Goal: Task Accomplishment & Management: Manage account settings

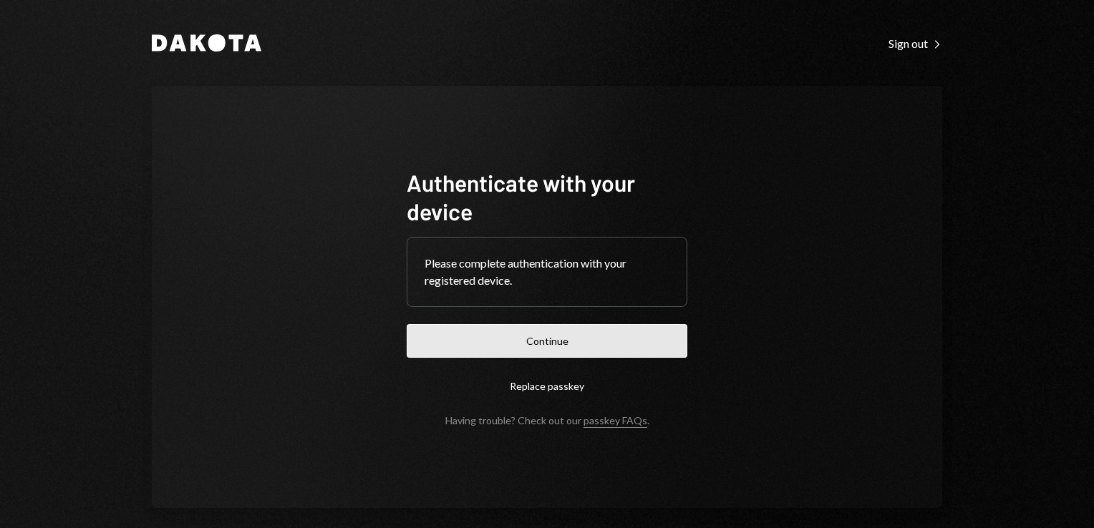
click at [541, 334] on button "Continue" at bounding box center [547, 341] width 281 height 34
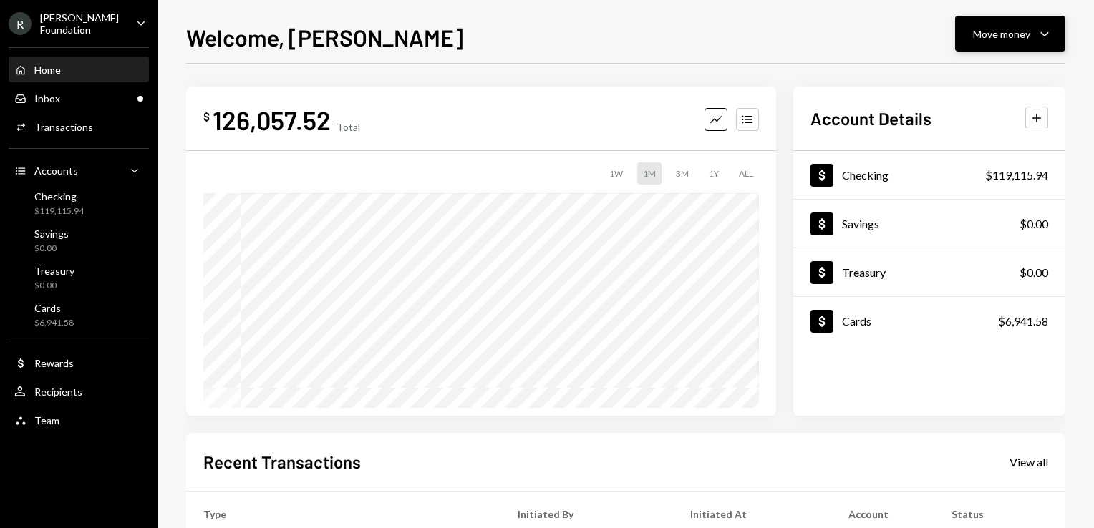
click at [1041, 31] on icon "Caret Down" at bounding box center [1044, 33] width 17 height 17
click at [1003, 82] on div "Send" at bounding box center [998, 76] width 105 height 15
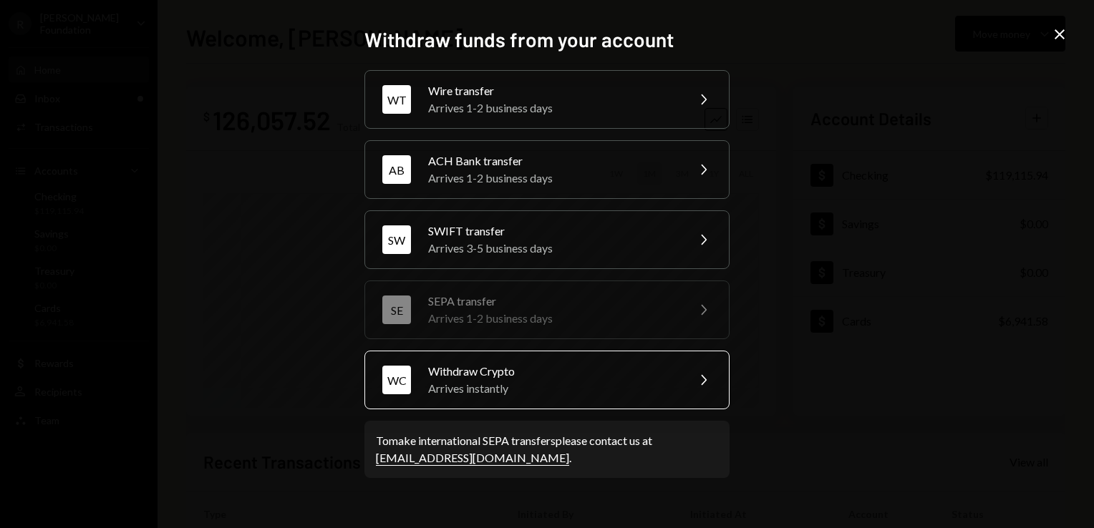
click at [553, 382] on div "Arrives instantly" at bounding box center [552, 388] width 249 height 17
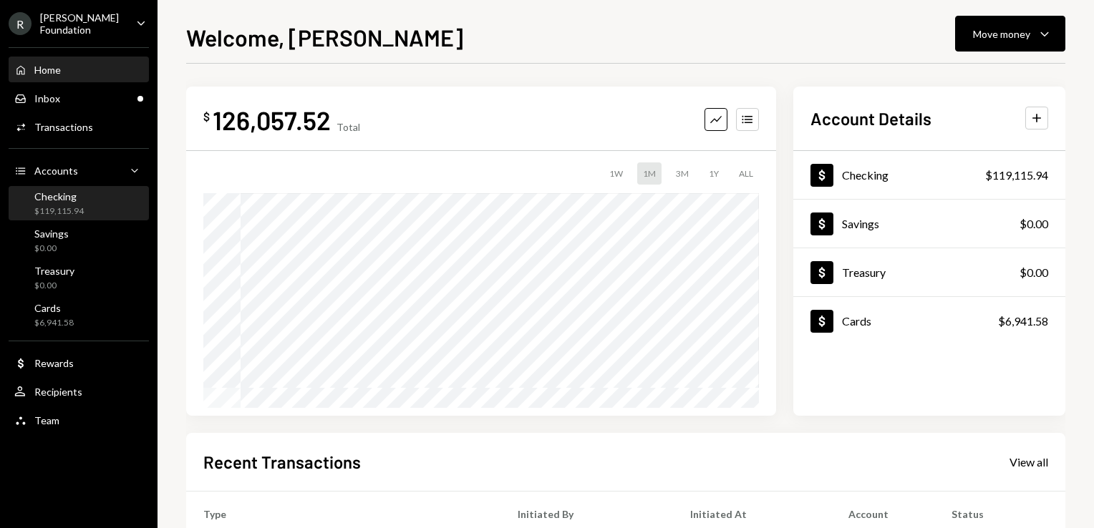
click at [85, 198] on div "Checking $119,115.94" at bounding box center [78, 203] width 129 height 27
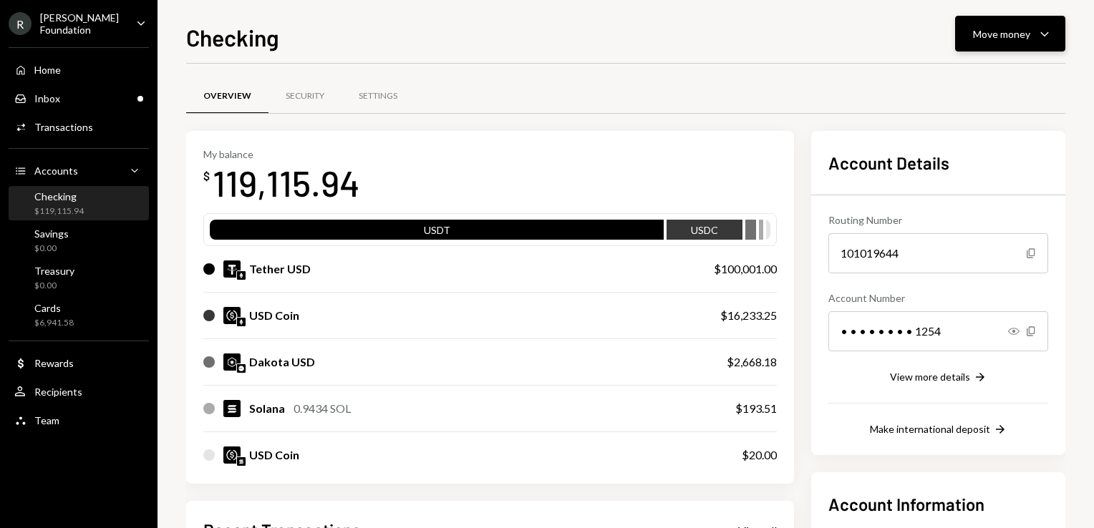
click at [1031, 40] on div "Move money Caret Down" at bounding box center [1010, 33] width 74 height 17
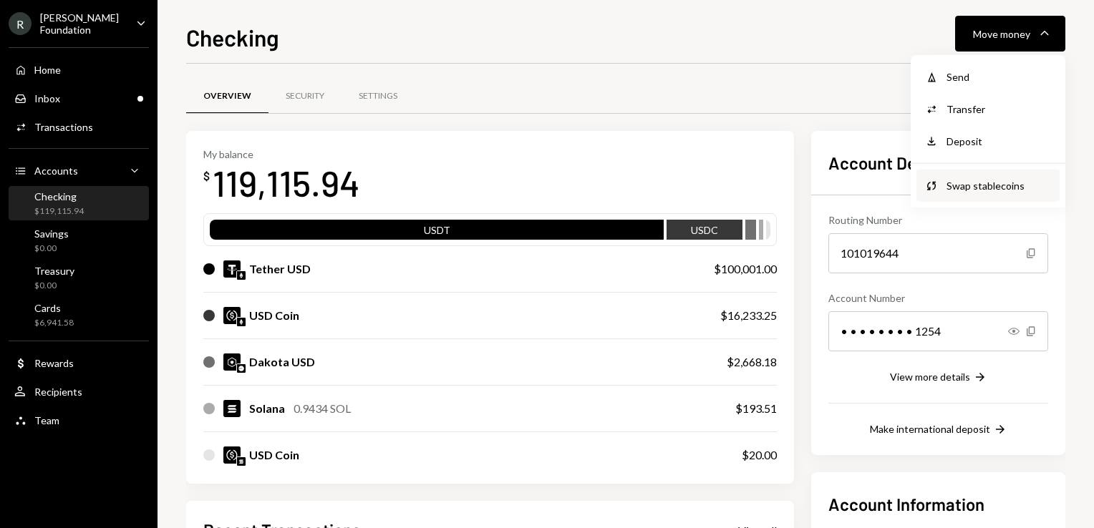
click at [976, 191] on div "Swap stablecoins" at bounding box center [998, 185] width 105 height 15
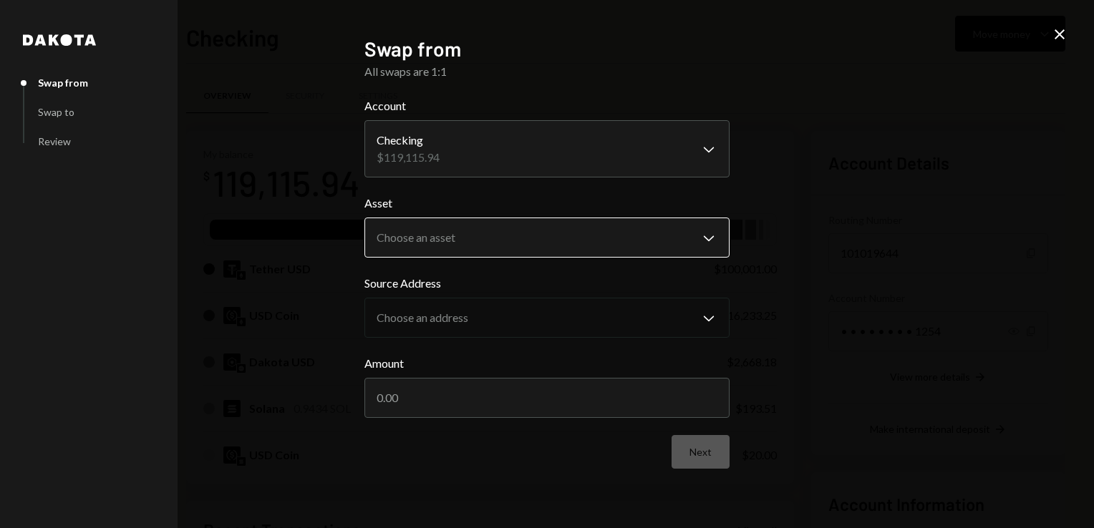
click at [492, 225] on body "R Rayls Foundation Caret Down Home Home Inbox Inbox Activities Transactions Acc…" at bounding box center [547, 264] width 1094 height 528
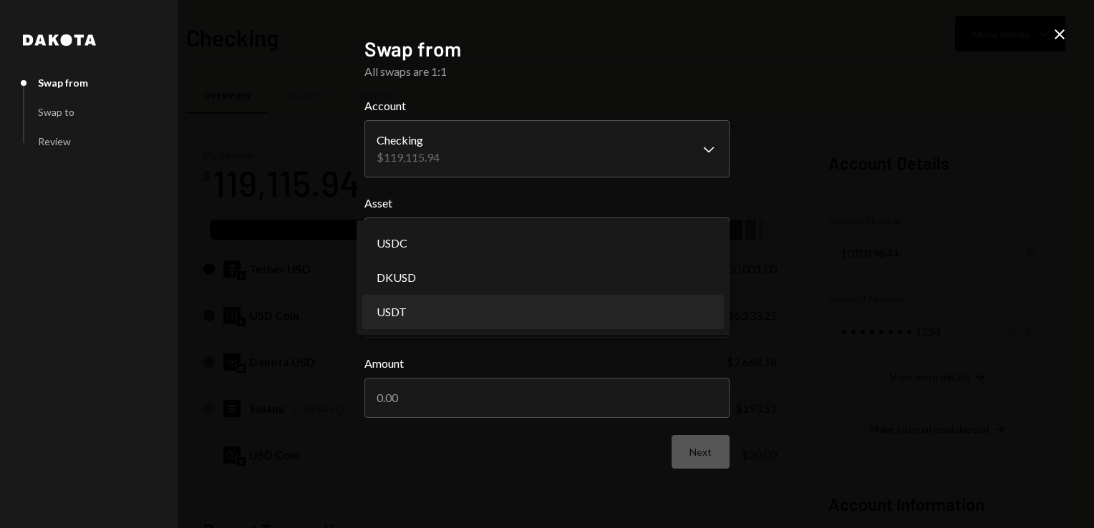
select select "****"
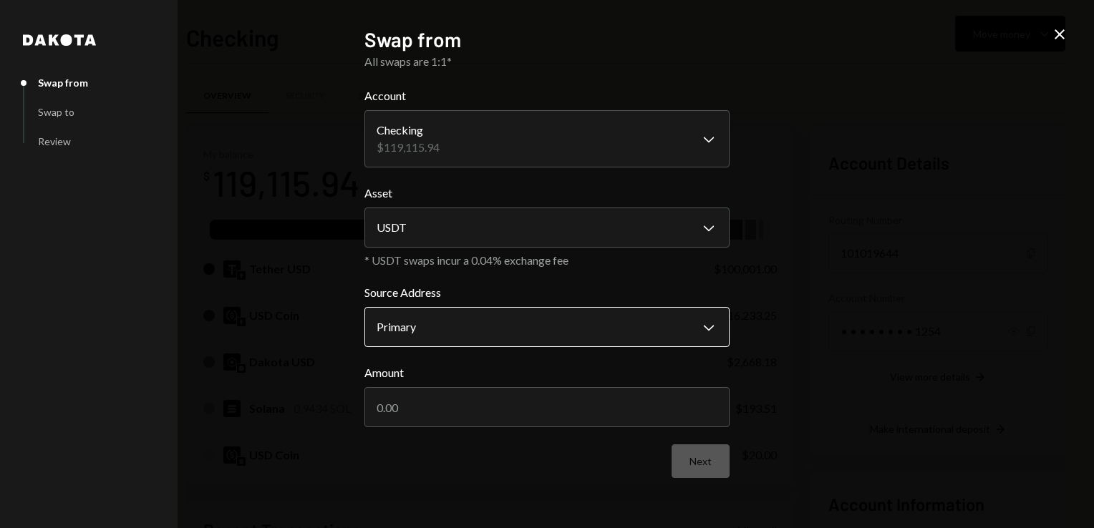
click at [458, 316] on body "R Rayls Foundation Caret Down Home Home Inbox Inbox Activities Transactions Acc…" at bounding box center [547, 264] width 1094 height 528
click at [484, 412] on input "Amount" at bounding box center [546, 407] width 365 height 40
type input "90000"
click at [720, 462] on button "Next" at bounding box center [700, 461] width 58 height 34
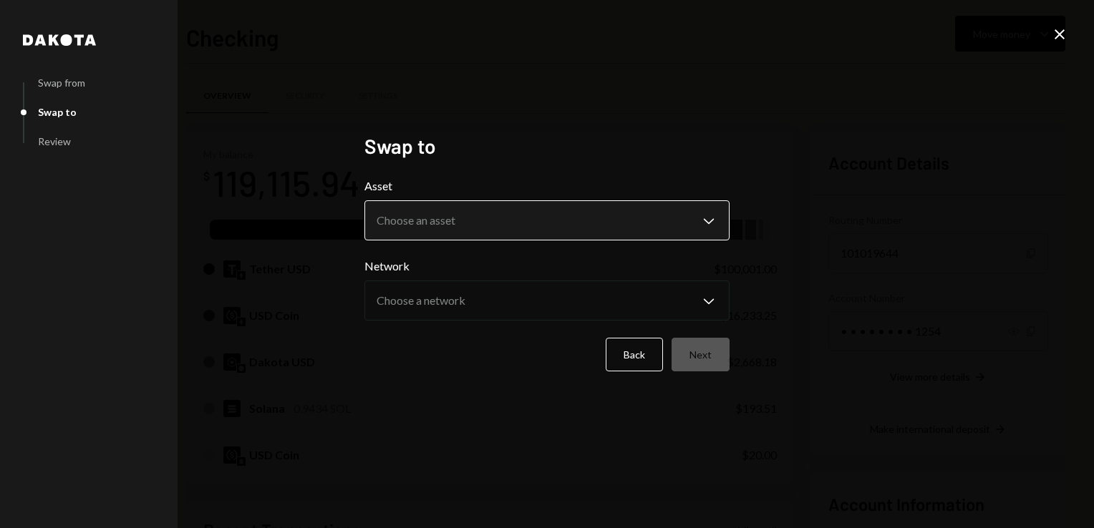
click at [525, 222] on body "R Rayls Foundation Caret Down Home Home Inbox Inbox Activities Transactions Acc…" at bounding box center [547, 264] width 1094 height 528
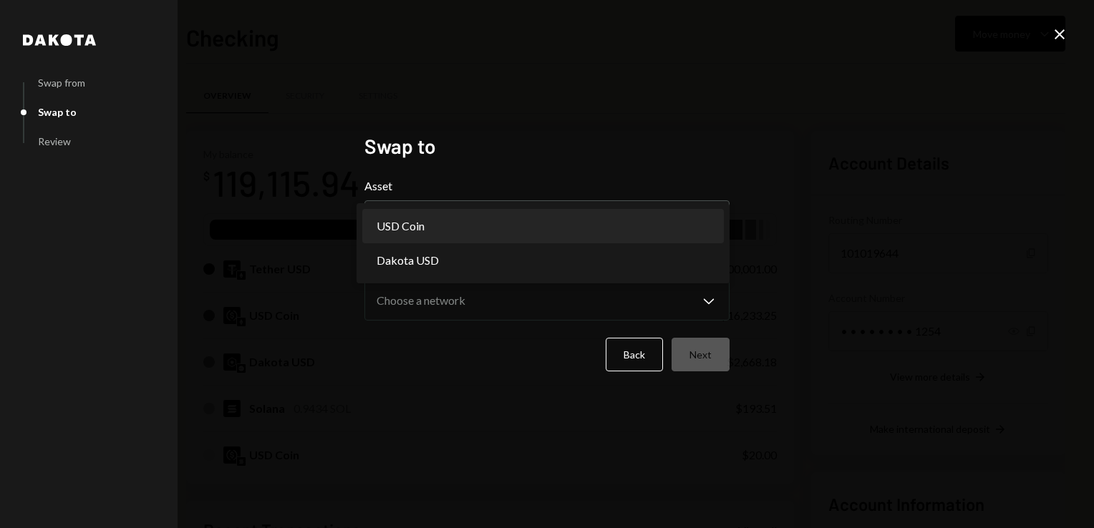
select select "****"
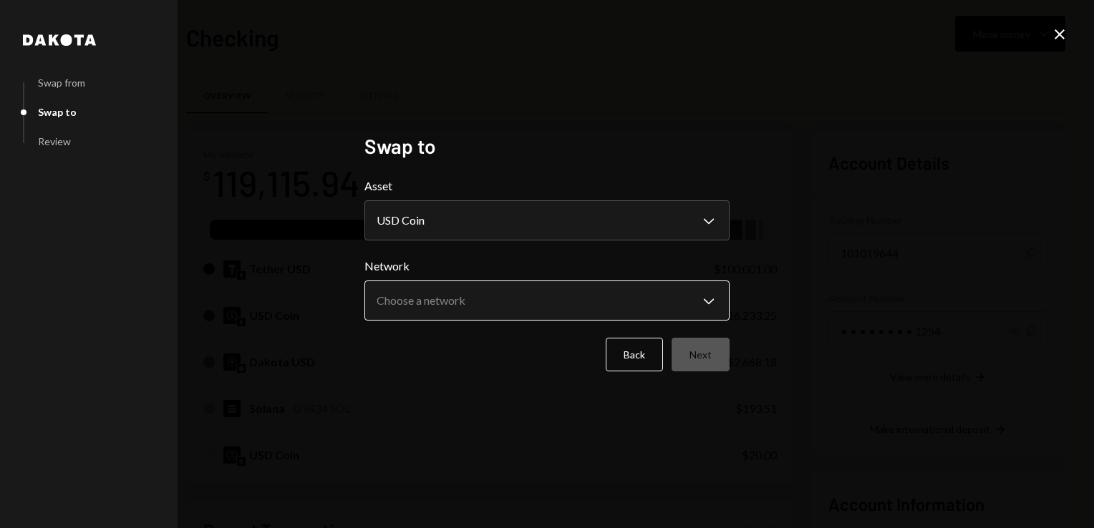
click at [477, 308] on body "R Rayls Foundation Caret Down Home Home Inbox Inbox Activities Transactions Acc…" at bounding box center [547, 264] width 1094 height 528
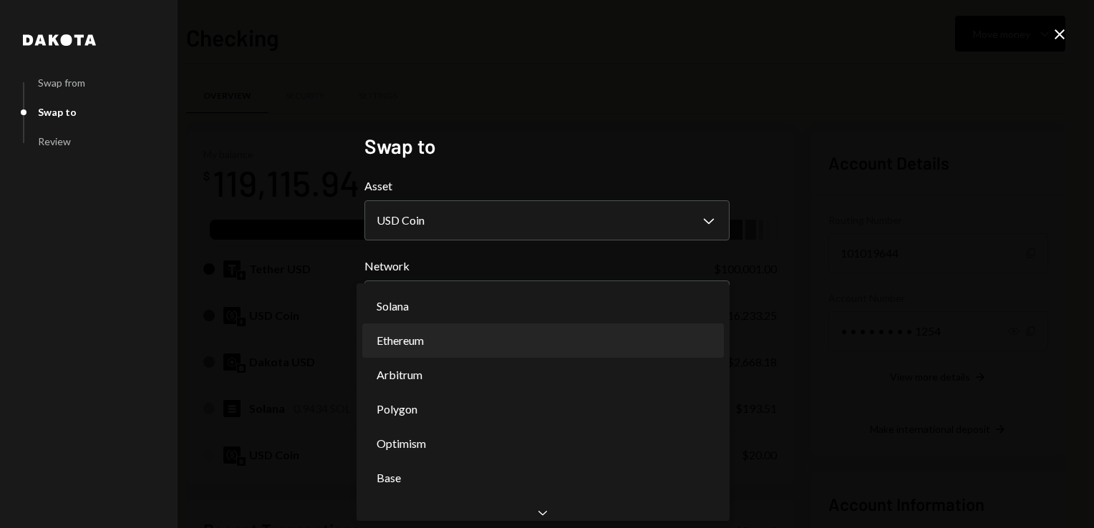
select select "**********"
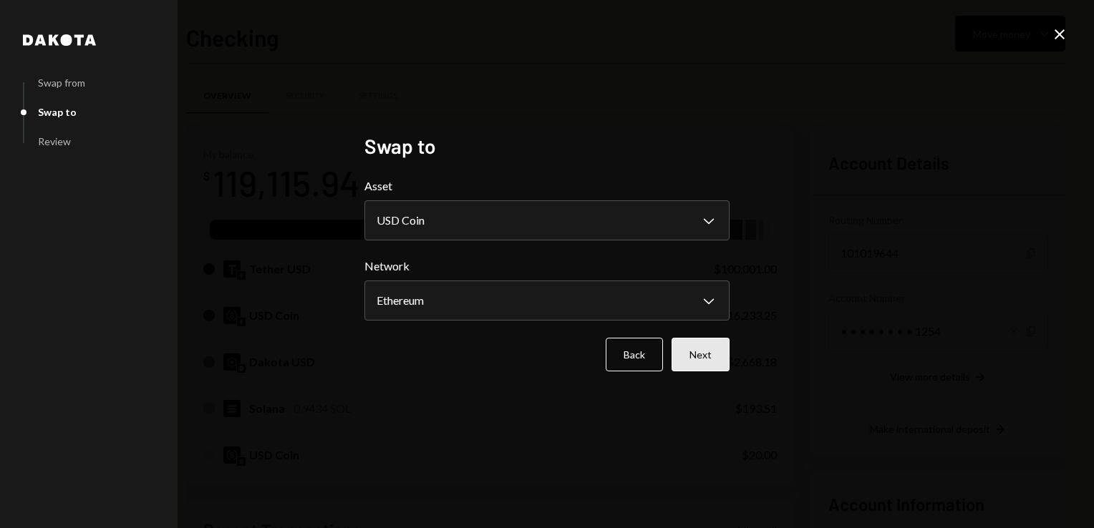
click at [725, 356] on button "Next" at bounding box center [700, 355] width 58 height 34
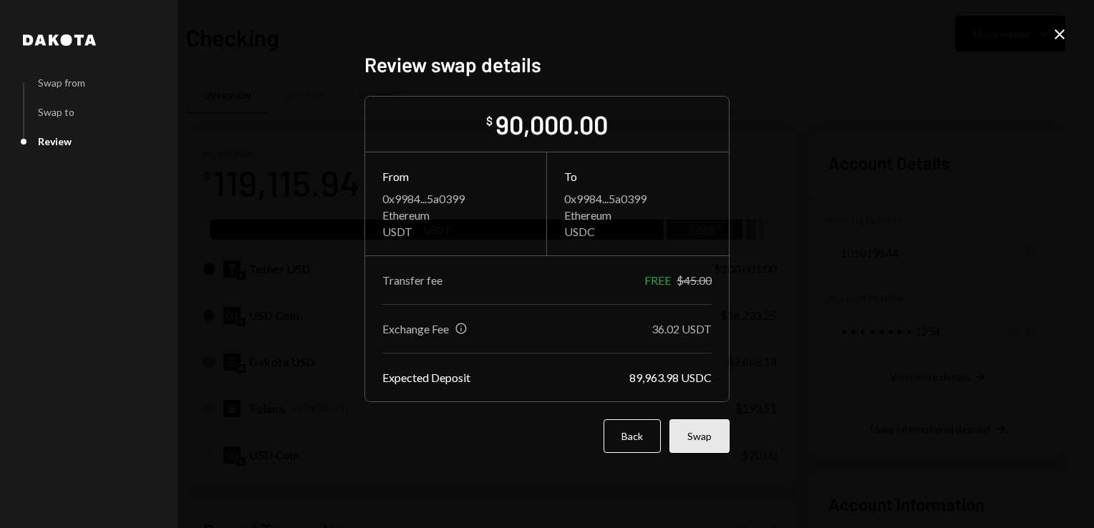
click at [706, 434] on button "Swap" at bounding box center [699, 436] width 60 height 34
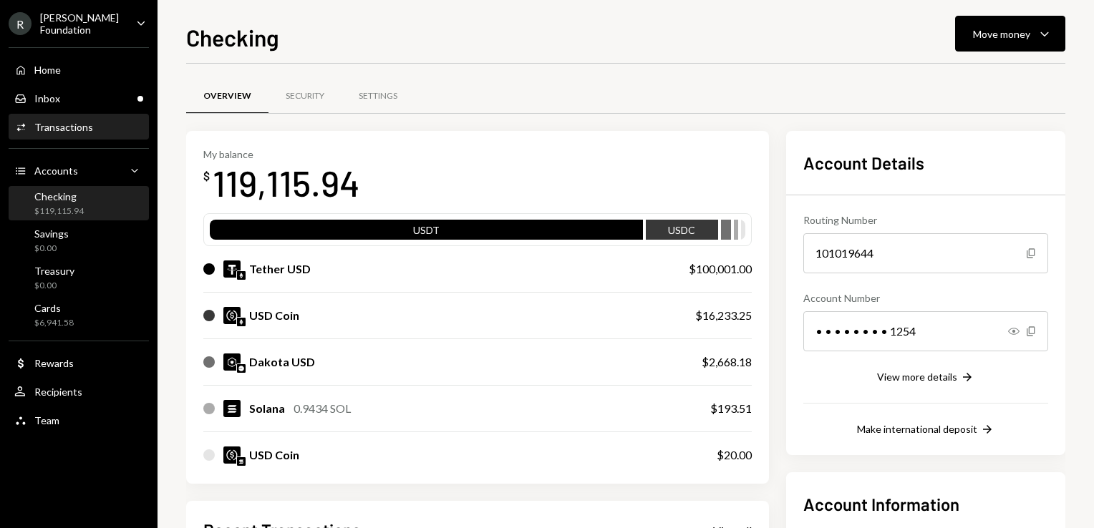
click at [93, 132] on div "Activities Transactions" at bounding box center [78, 127] width 129 height 24
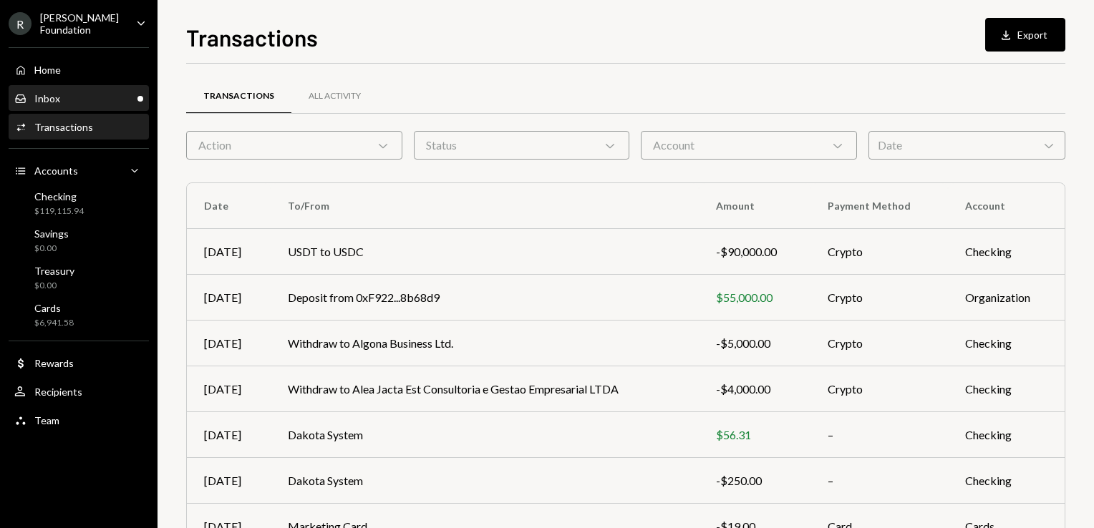
click at [101, 95] on div "Inbox Inbox" at bounding box center [78, 98] width 129 height 13
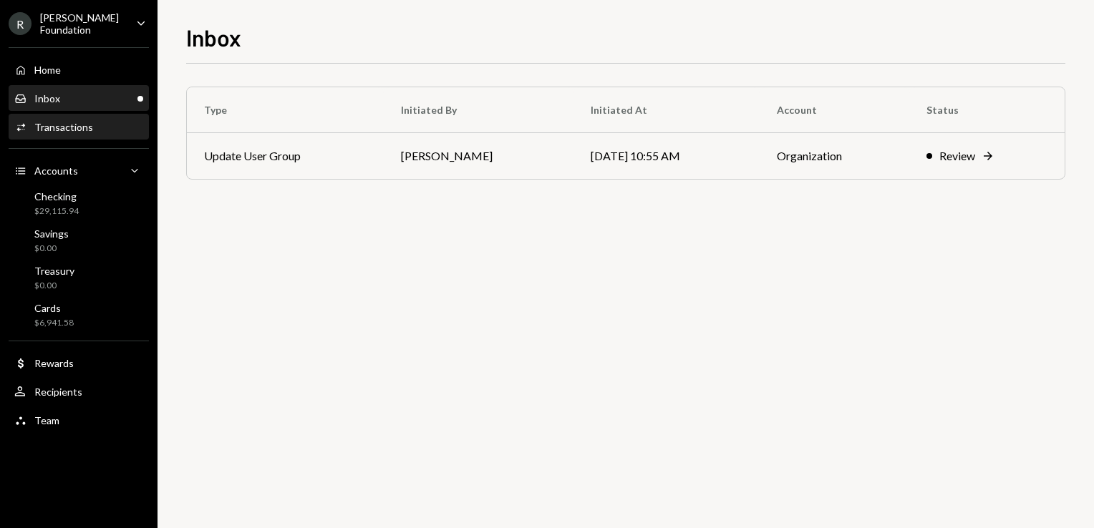
click at [77, 132] on div "Activities Transactions" at bounding box center [53, 127] width 79 height 13
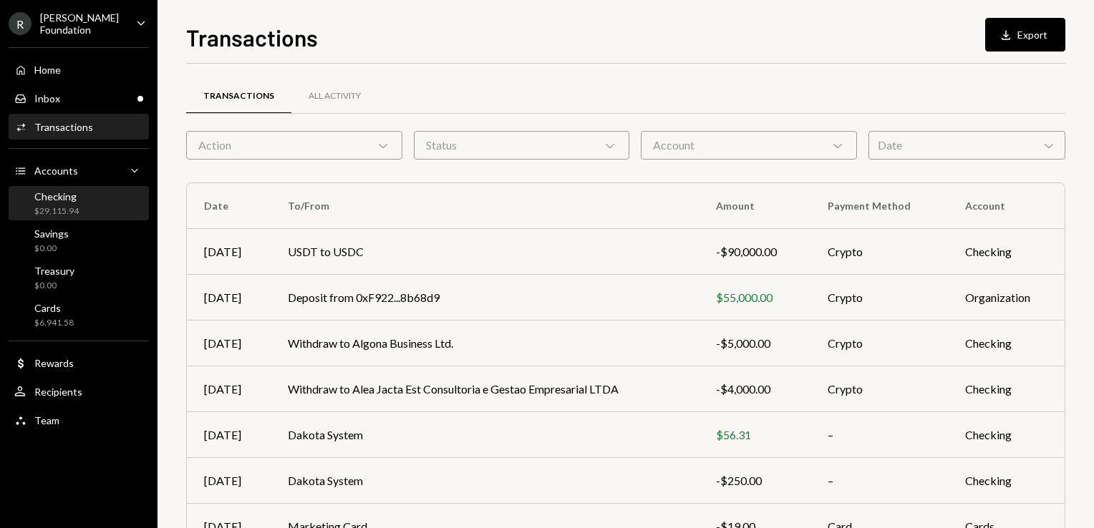
click at [128, 200] on div "Checking $29,115.94" at bounding box center [78, 203] width 129 height 27
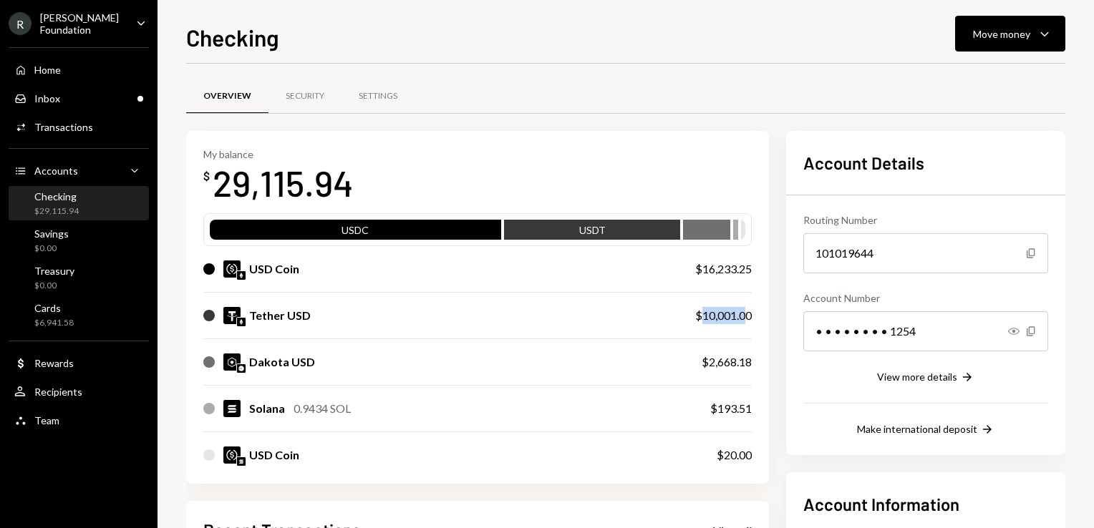
drag, startPoint x: 711, startPoint y: 316, endPoint x: 756, endPoint y: 314, distance: 45.2
click at [752, 314] on div "$10,001.00" at bounding box center [723, 315] width 57 height 17
drag, startPoint x: 709, startPoint y: 268, endPoint x: 751, endPoint y: 271, distance: 41.6
click at [751, 271] on div "$16,233.25" at bounding box center [723, 269] width 57 height 17
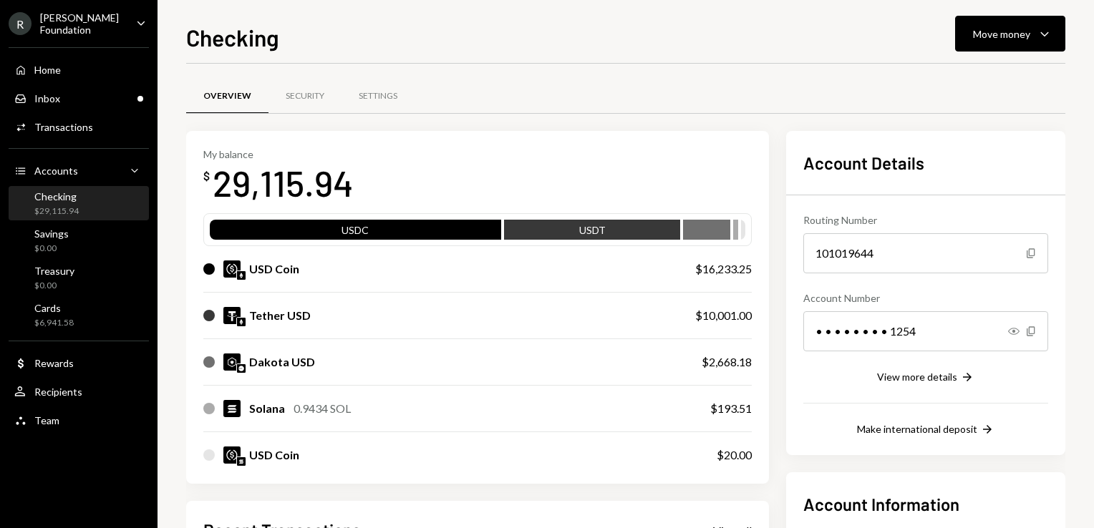
drag, startPoint x: 751, startPoint y: 271, endPoint x: 695, endPoint y: 281, distance: 56.9
click at [695, 281] on div "USD Coin $16,233.25" at bounding box center [477, 269] width 548 height 46
click at [1049, 32] on icon "Caret Down" at bounding box center [1044, 33] width 17 height 17
click at [996, 81] on div "Send" at bounding box center [998, 76] width 105 height 15
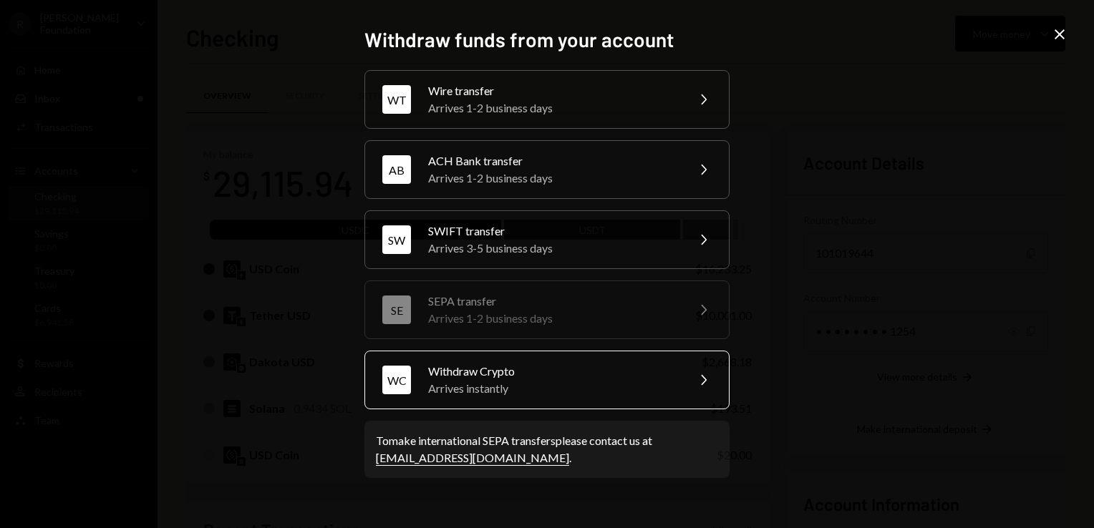
click at [521, 369] on div "Withdraw Crypto" at bounding box center [552, 371] width 249 height 17
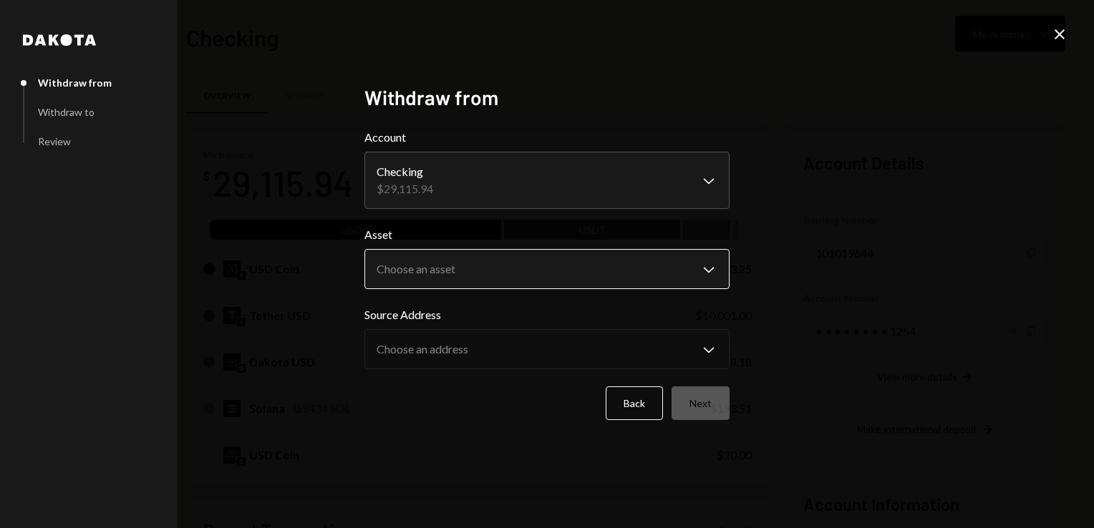
click at [514, 276] on body "R Rayls Foundation Caret Down Home Home Inbox Inbox Activities Transactions Acc…" at bounding box center [547, 264] width 1094 height 528
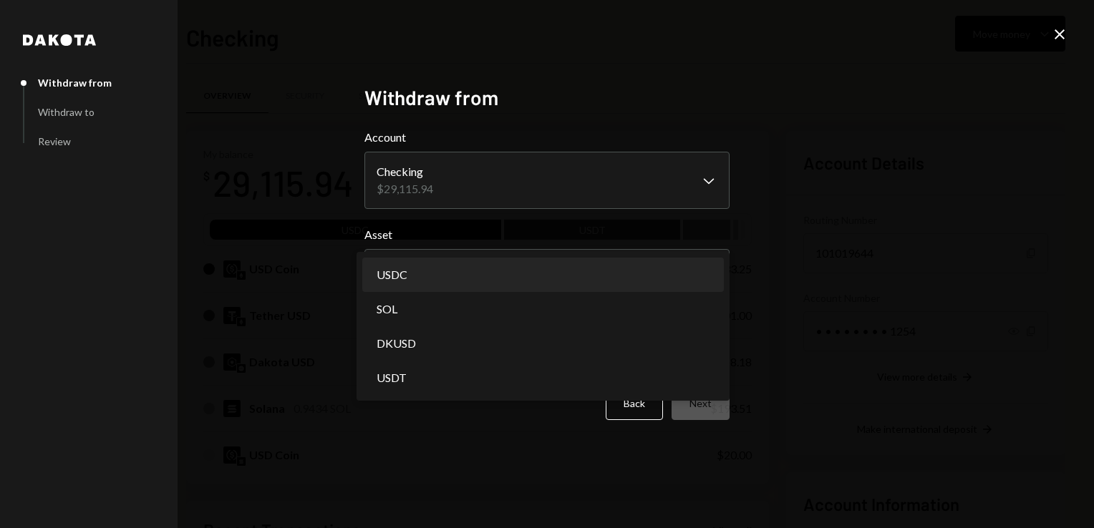
select select "****"
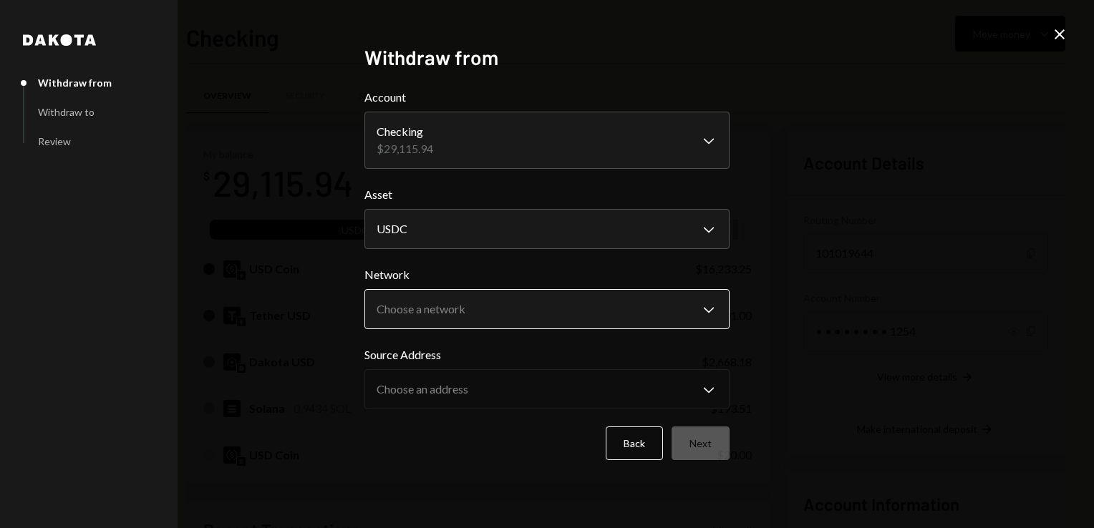
click at [490, 308] on body "R Rayls Foundation Caret Down Home Home Inbox Inbox Activities Transactions Acc…" at bounding box center [547, 264] width 1094 height 528
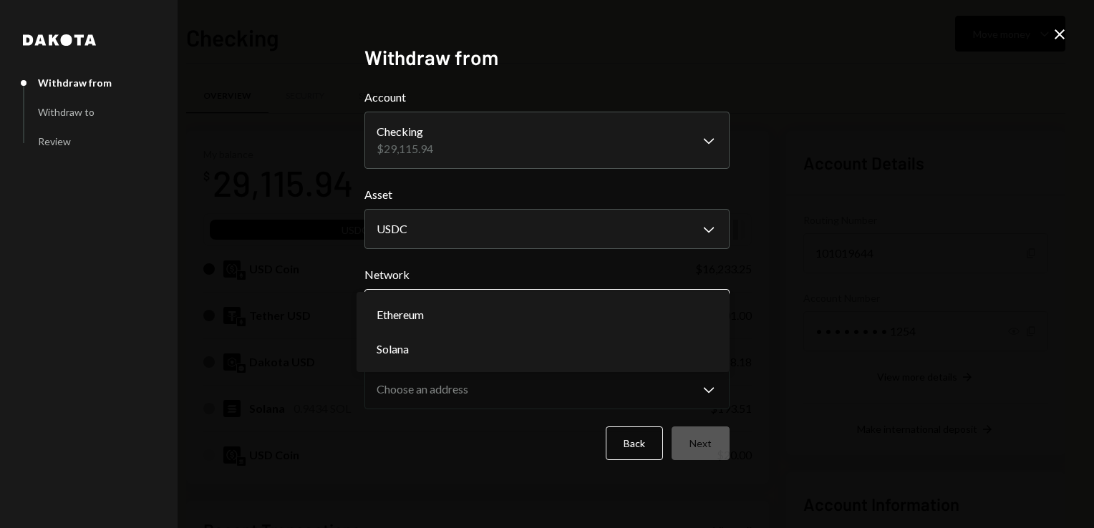
select select "**********"
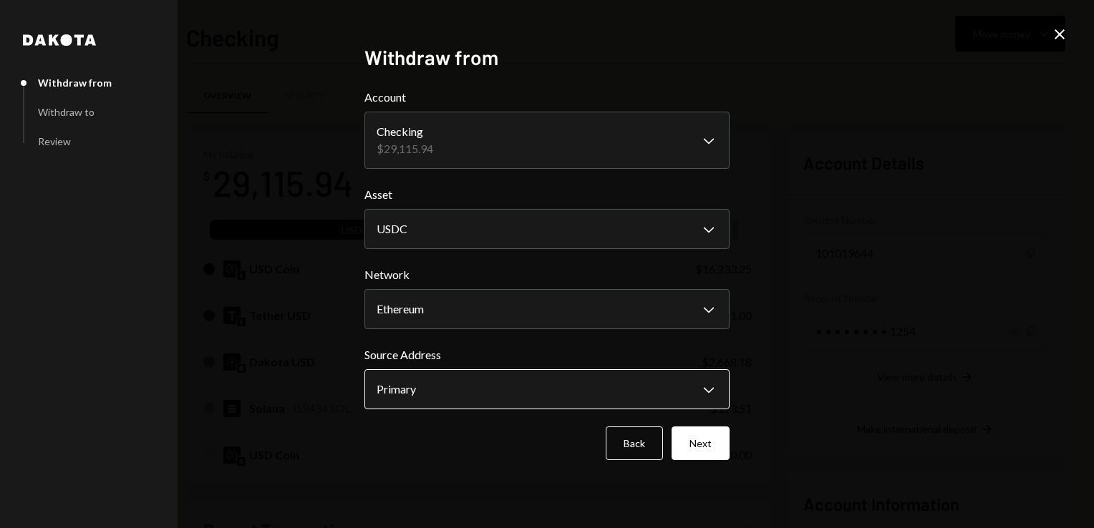
click at [440, 387] on body "R Rayls Foundation Caret Down Home Home Inbox Inbox Activities Transactions Acc…" at bounding box center [547, 264] width 1094 height 528
drag, startPoint x: 453, startPoint y: 391, endPoint x: 495, endPoint y: 397, distance: 42.6
click at [707, 449] on button "Next" at bounding box center [700, 444] width 58 height 34
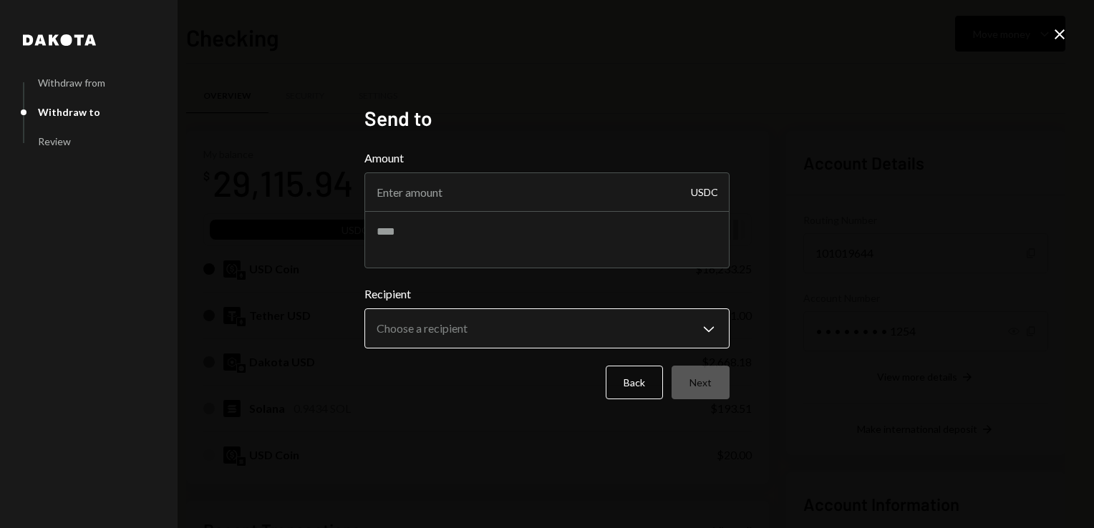
click at [480, 324] on body "R Rayls Foundation Caret Down Home Home Inbox Inbox Activities Transactions Acc…" at bounding box center [547, 264] width 1094 height 528
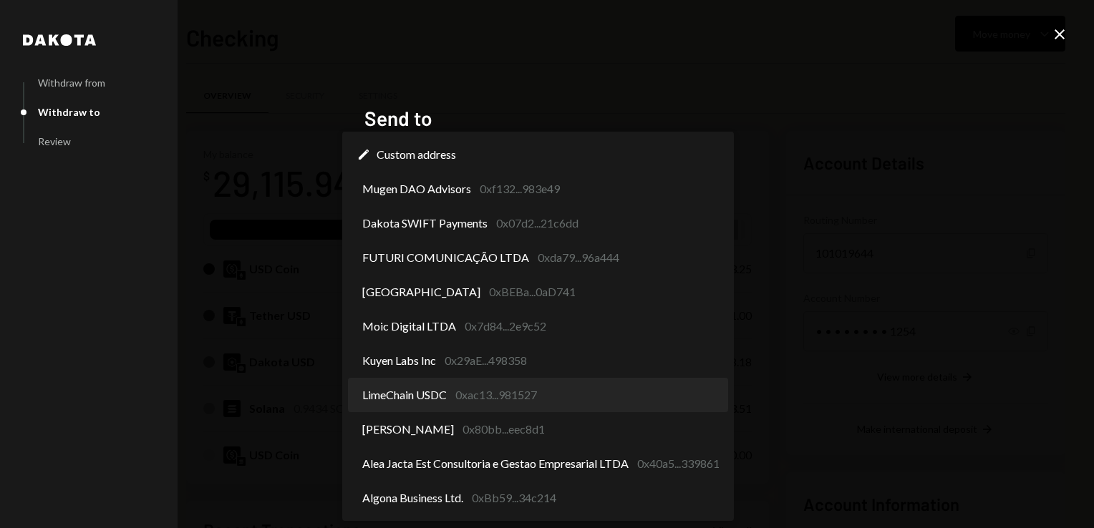
select select "**********"
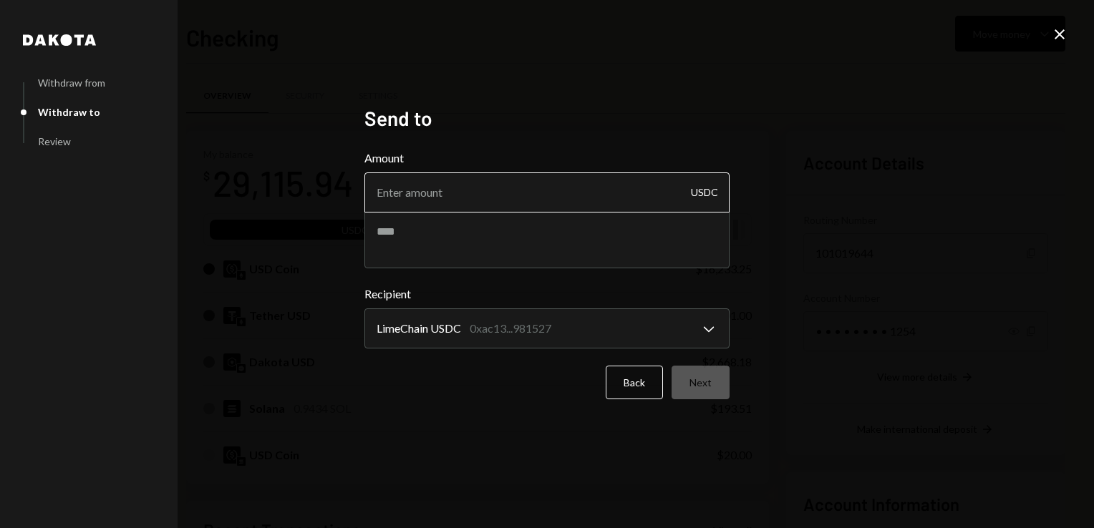
click at [505, 191] on input "Amount" at bounding box center [546, 192] width 365 height 40
click at [658, 184] on input "Amount" at bounding box center [546, 192] width 365 height 40
type input "98472"
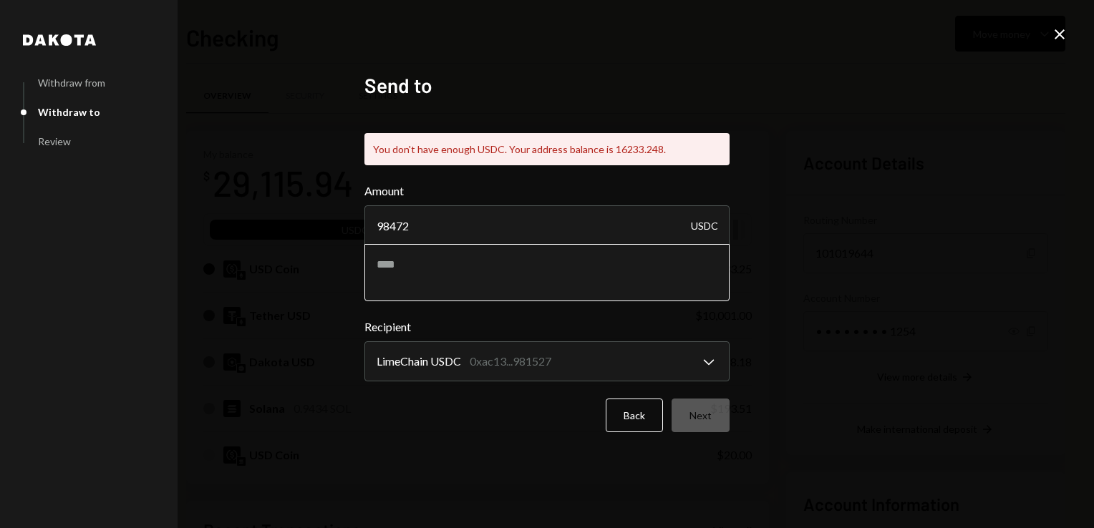
click at [625, 219] on div "Amount 98472 USDC" at bounding box center [546, 242] width 365 height 119
click at [579, 282] on textarea at bounding box center [546, 272] width 365 height 57
click at [1063, 30] on icon at bounding box center [1059, 34] width 10 height 10
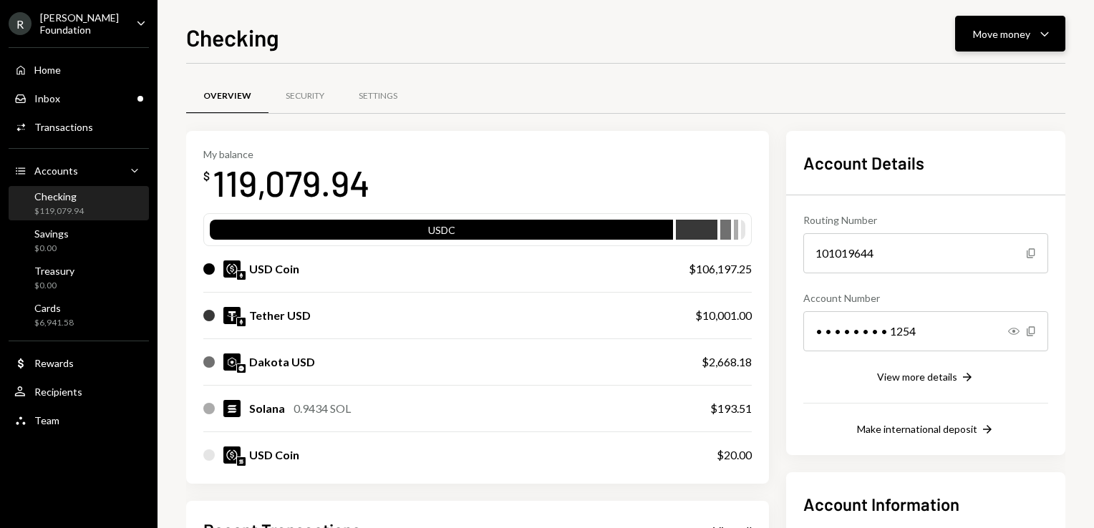
click at [1022, 24] on button "Move money Caret Down" at bounding box center [1010, 34] width 110 height 36
click at [1001, 79] on div "Send" at bounding box center [998, 76] width 105 height 15
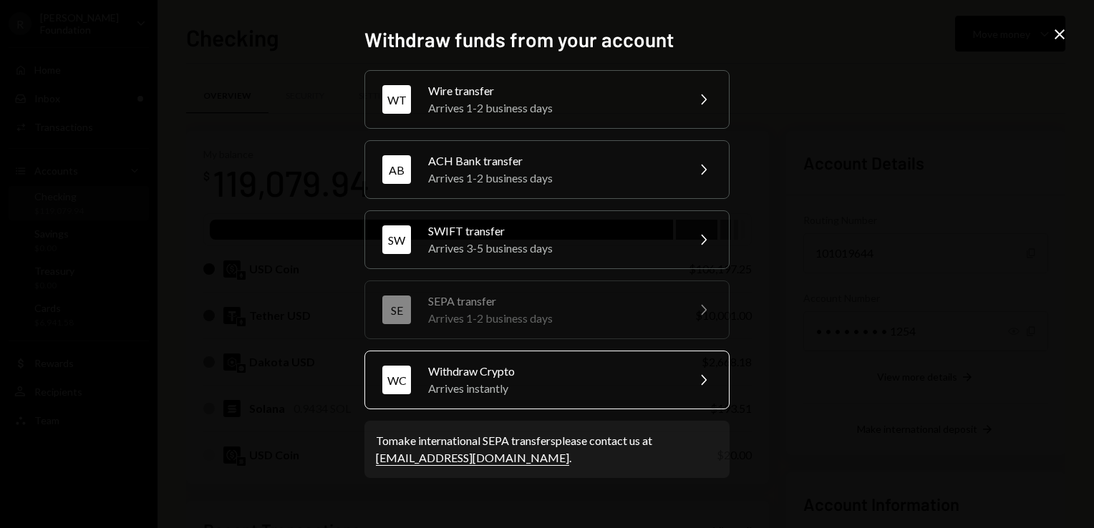
click at [528, 369] on div "Withdraw Crypto" at bounding box center [552, 371] width 249 height 17
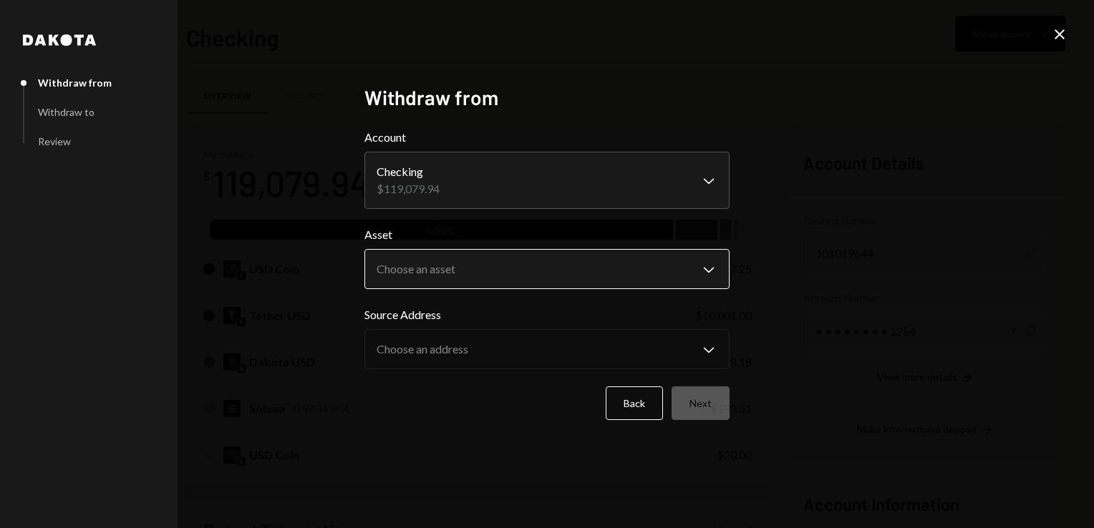
click at [484, 276] on body "R Rayls Foundation Caret Down Home Home Inbox Inbox Activities Transactions Acc…" at bounding box center [547, 264] width 1094 height 528
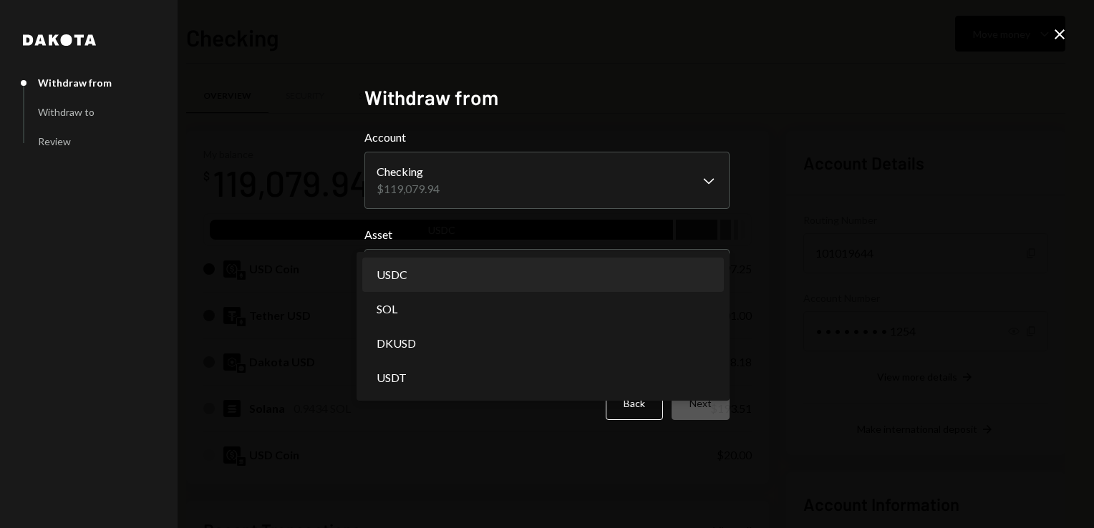
select select "****"
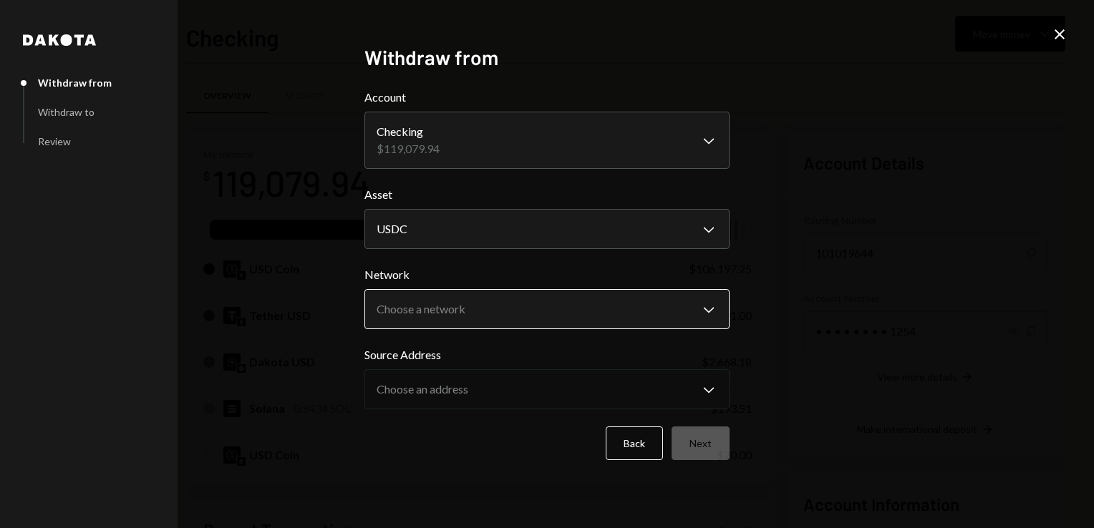
click at [448, 314] on body "R Rayls Foundation Caret Down Home Home Inbox Inbox Activities Transactions Acc…" at bounding box center [547, 264] width 1094 height 528
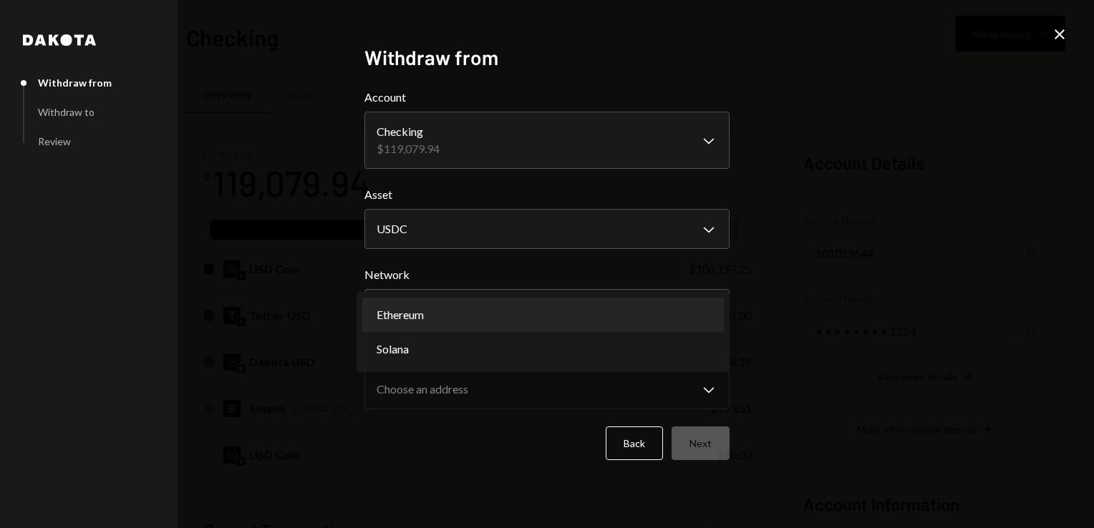
select select "**********"
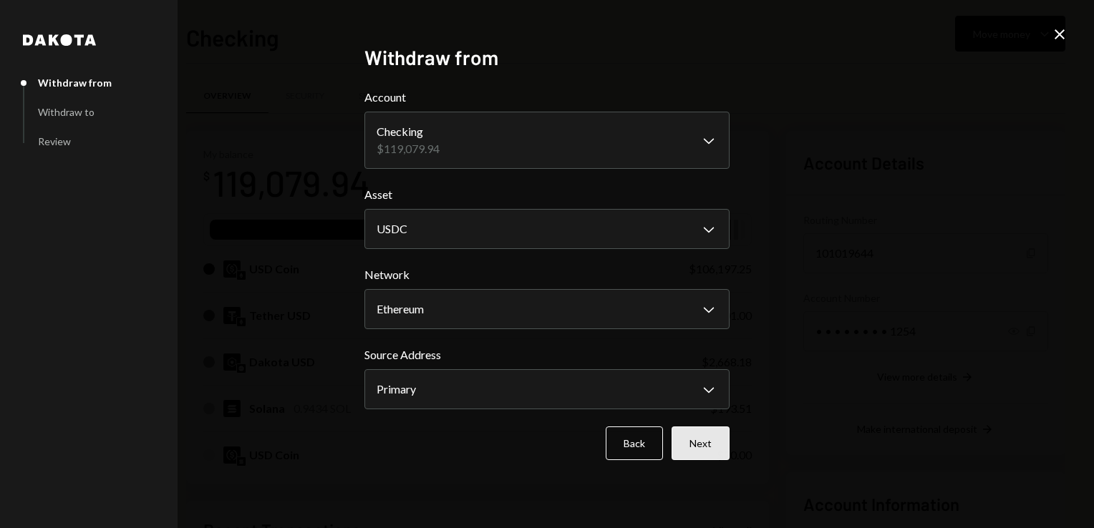
click at [710, 447] on button "Next" at bounding box center [700, 444] width 58 height 34
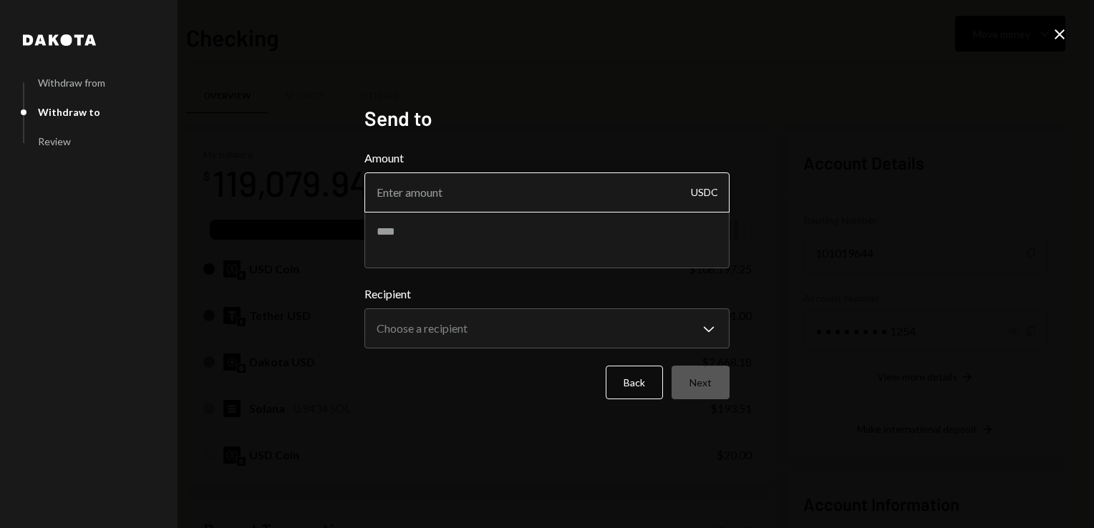
click at [467, 199] on input "Amount" at bounding box center [546, 192] width 365 height 40
type input "98472"
click at [478, 233] on textarea at bounding box center [546, 239] width 365 height 57
click at [460, 251] on textarea at bounding box center [546, 239] width 365 height 57
paste textarea "********"
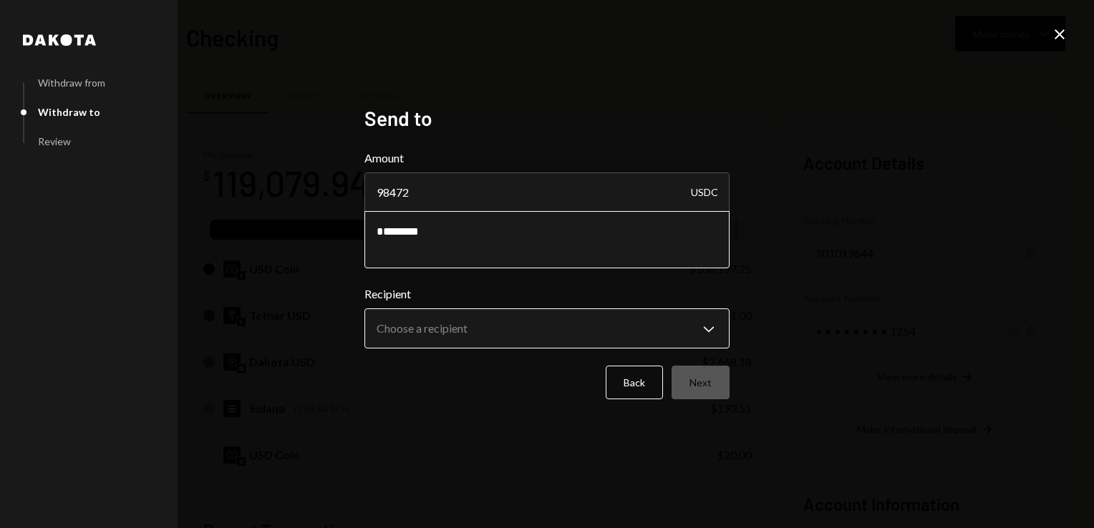
type textarea "********"
click at [463, 316] on body "R Rayls Foundation Caret Down Home Home Inbox Inbox Activities Transactions Acc…" at bounding box center [547, 264] width 1094 height 528
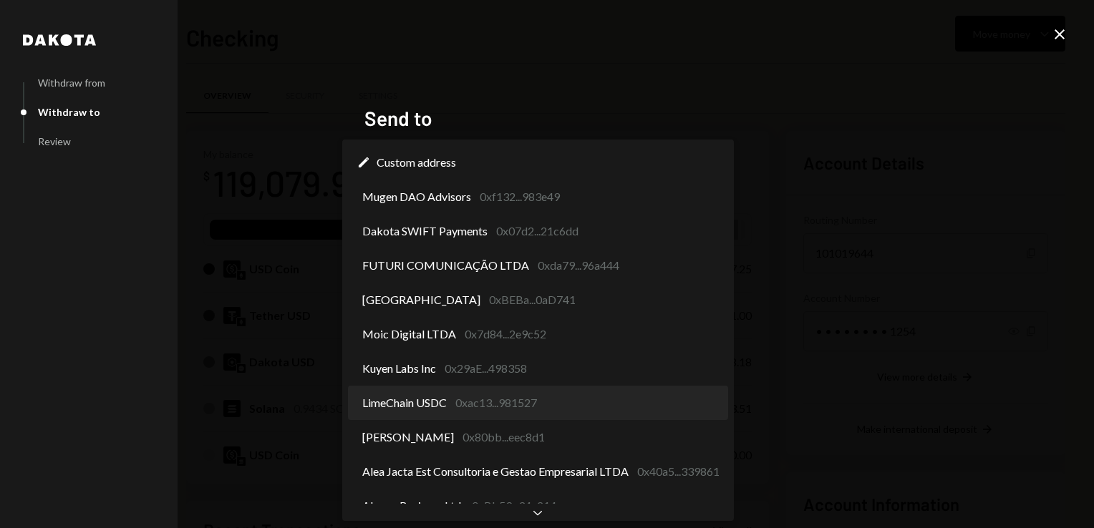
select select "**********"
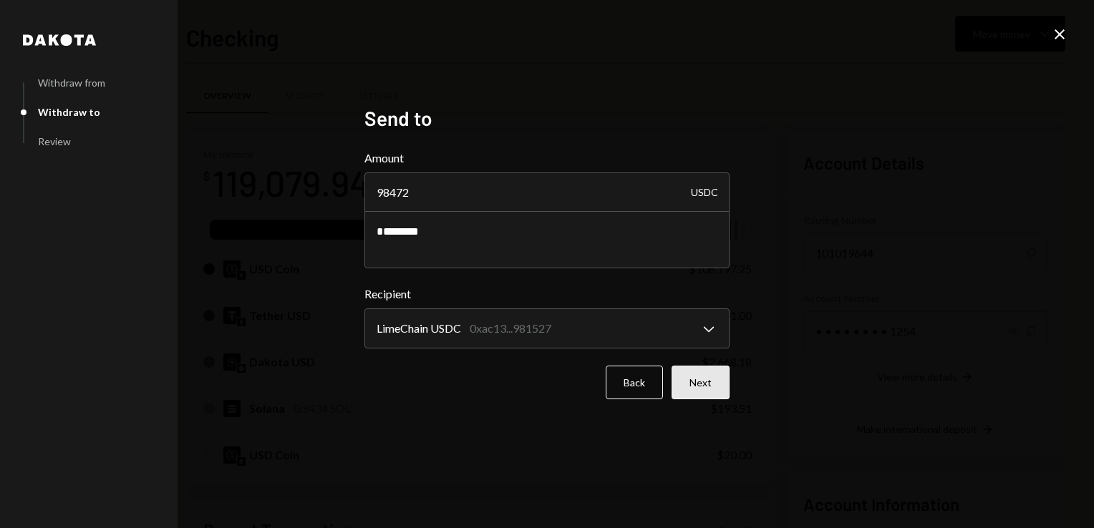
click at [703, 391] on button "Next" at bounding box center [700, 383] width 58 height 34
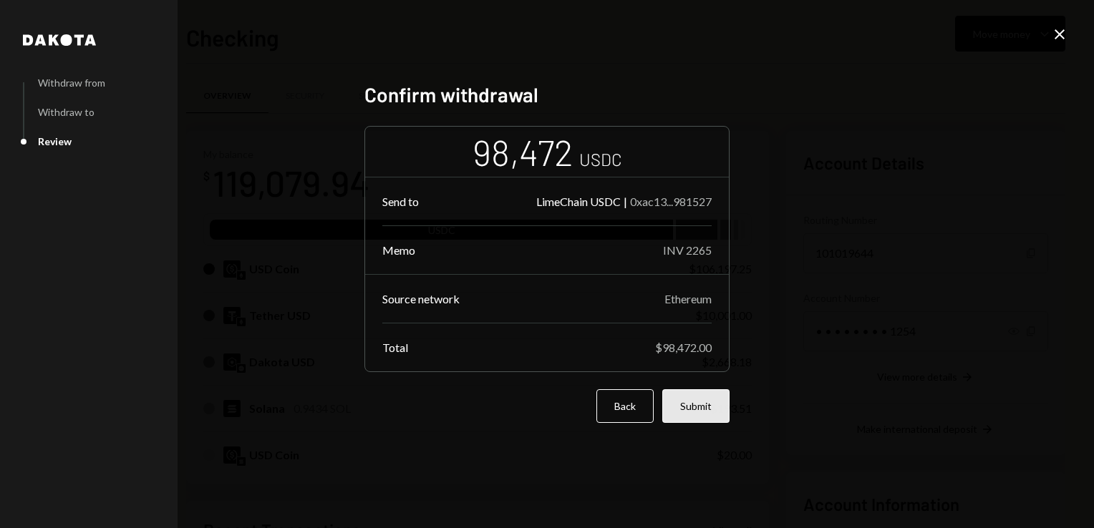
click at [690, 399] on button "Submit" at bounding box center [695, 406] width 67 height 34
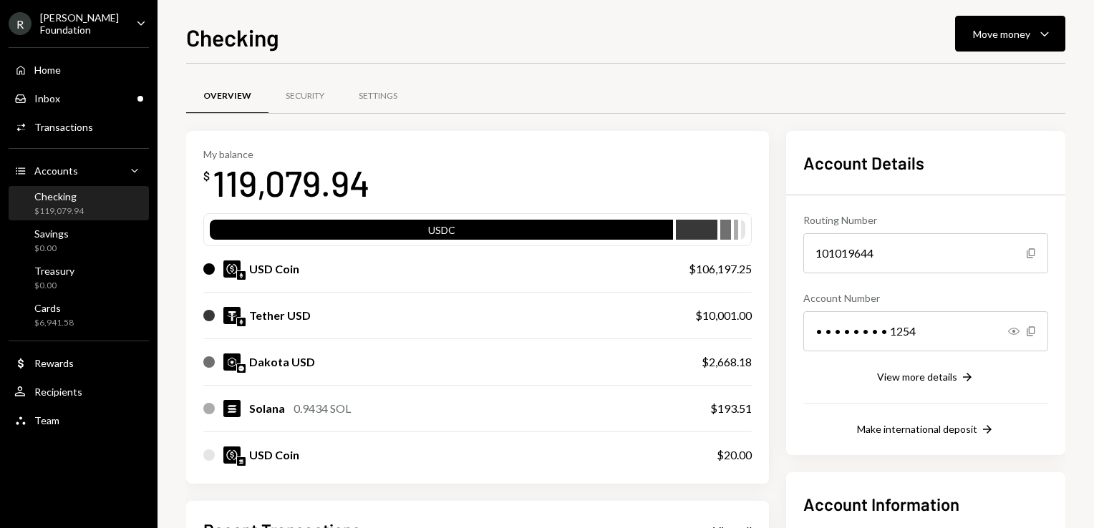
scroll to position [286, 0]
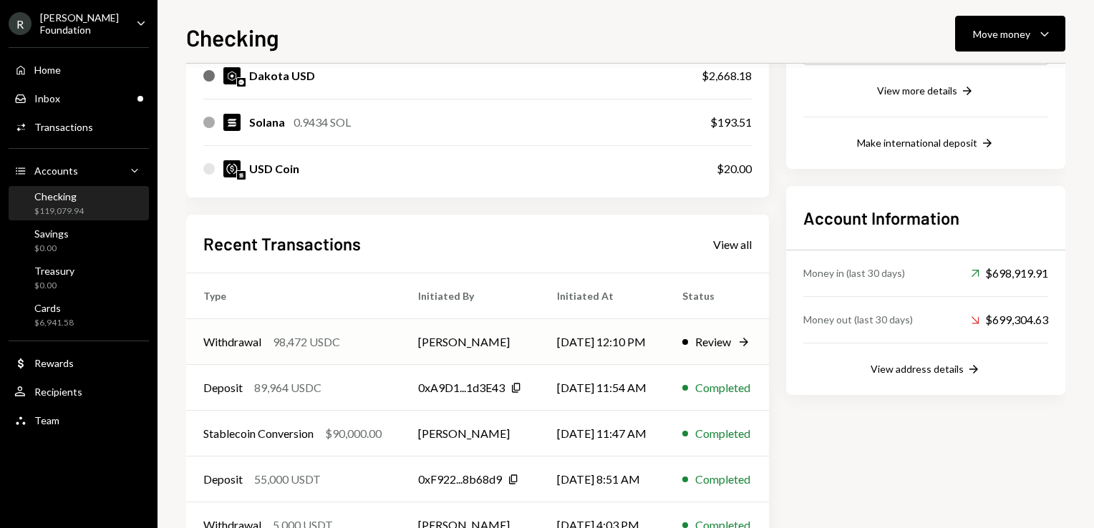
click at [509, 343] on td "[PERSON_NAME]" at bounding box center [471, 342] width 140 height 46
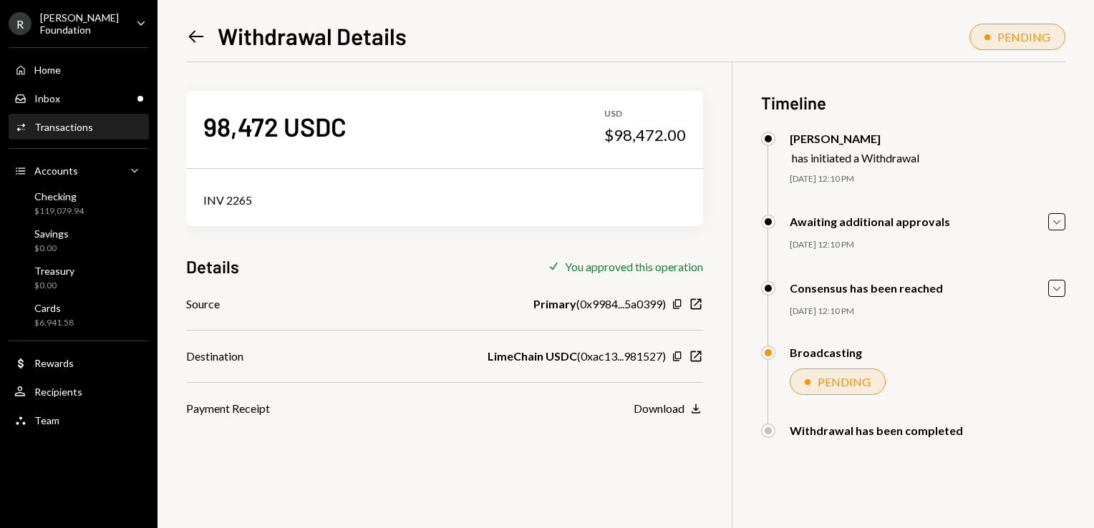
click at [205, 36] on icon "Left Arrow" at bounding box center [196, 36] width 20 height 20
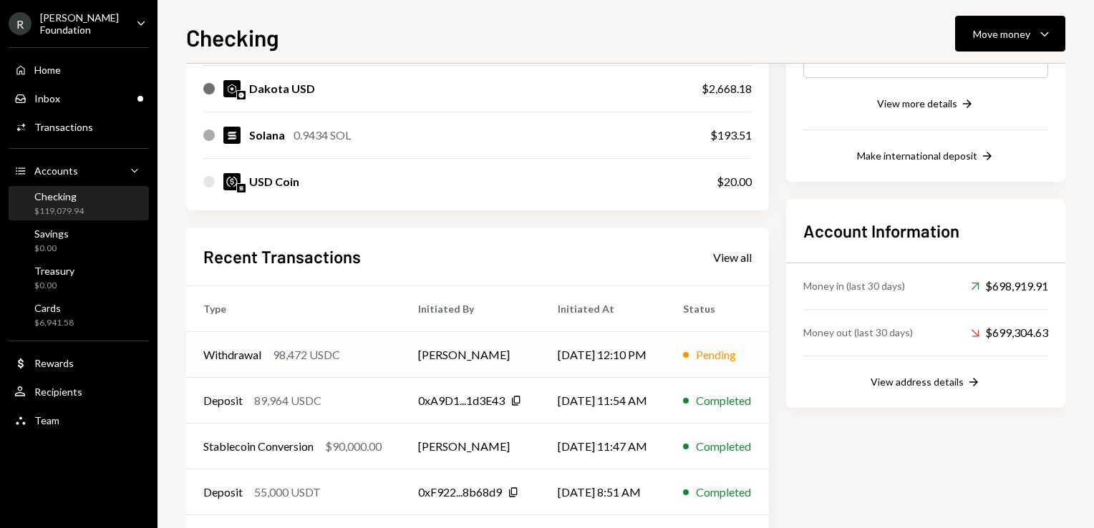
scroll to position [286, 0]
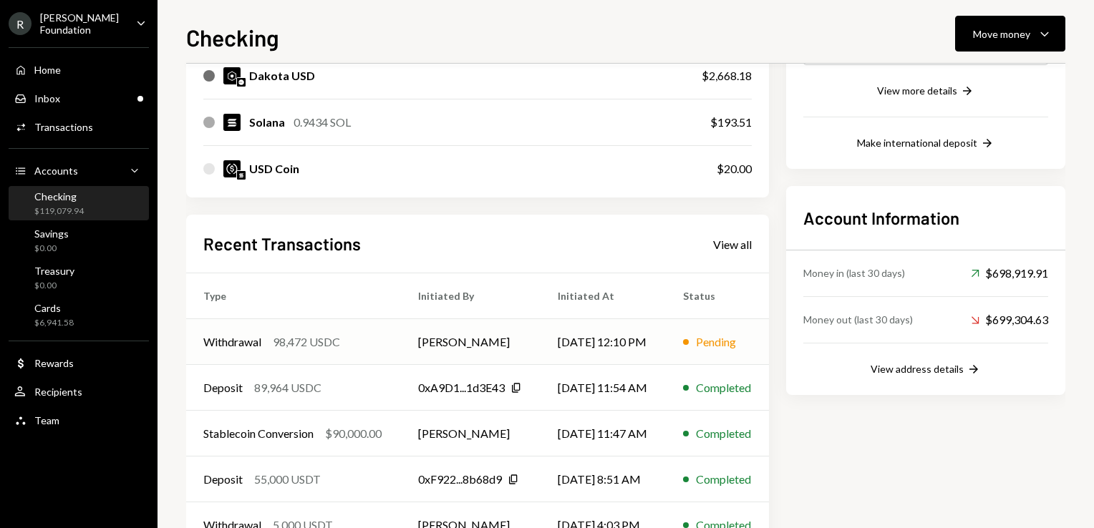
click at [597, 342] on td "08/27/25 12:10 PM" at bounding box center [602, 342] width 125 height 46
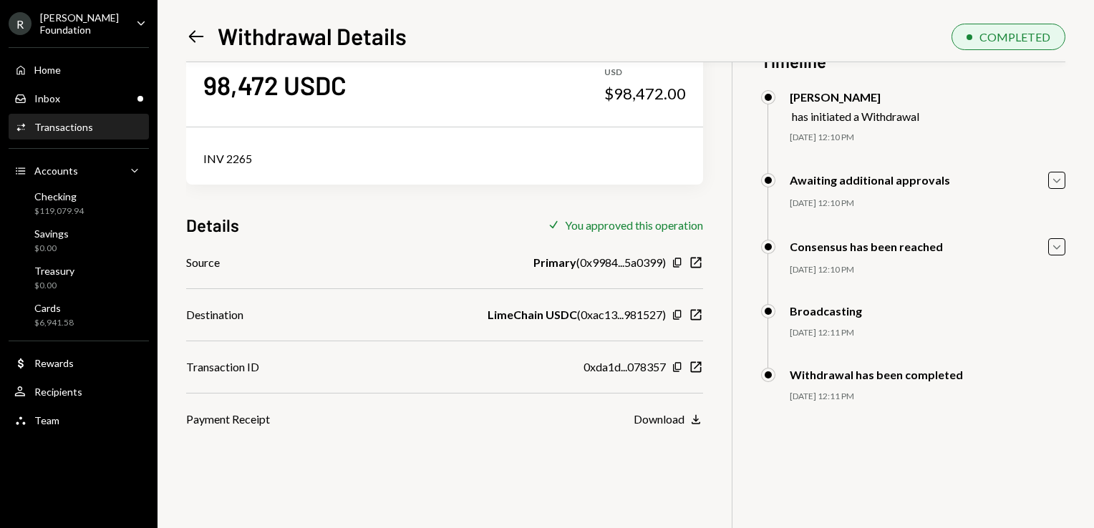
scroll to position [62, 0]
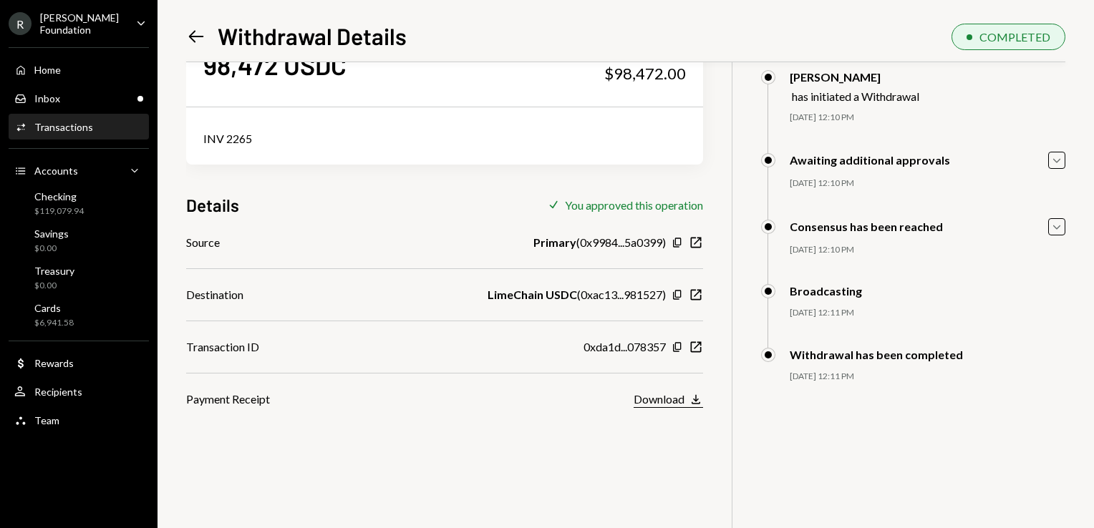
click at [656, 395] on div "Download" at bounding box center [658, 399] width 51 height 14
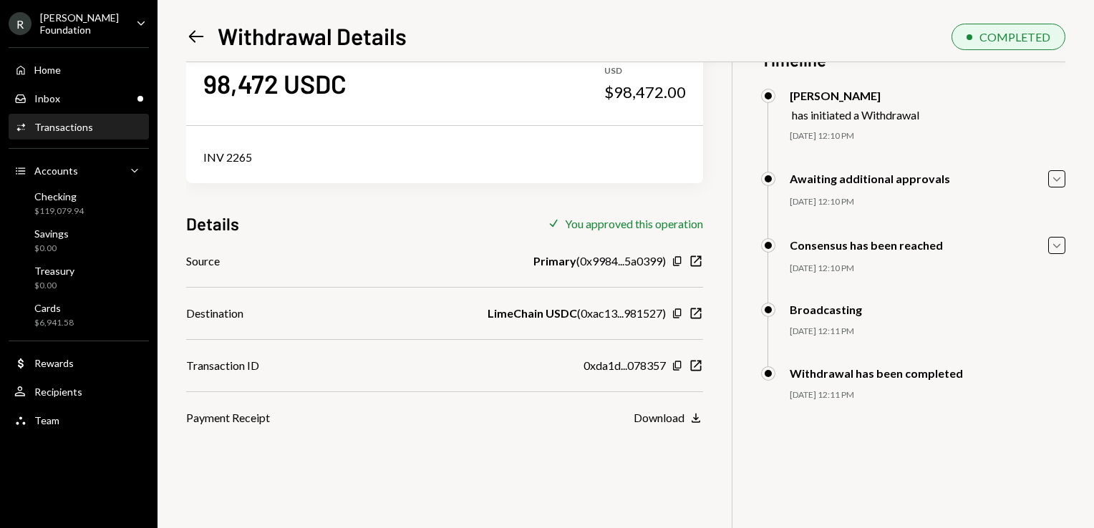
click at [94, 28] on div "Rayls Foundation" at bounding box center [82, 23] width 84 height 24
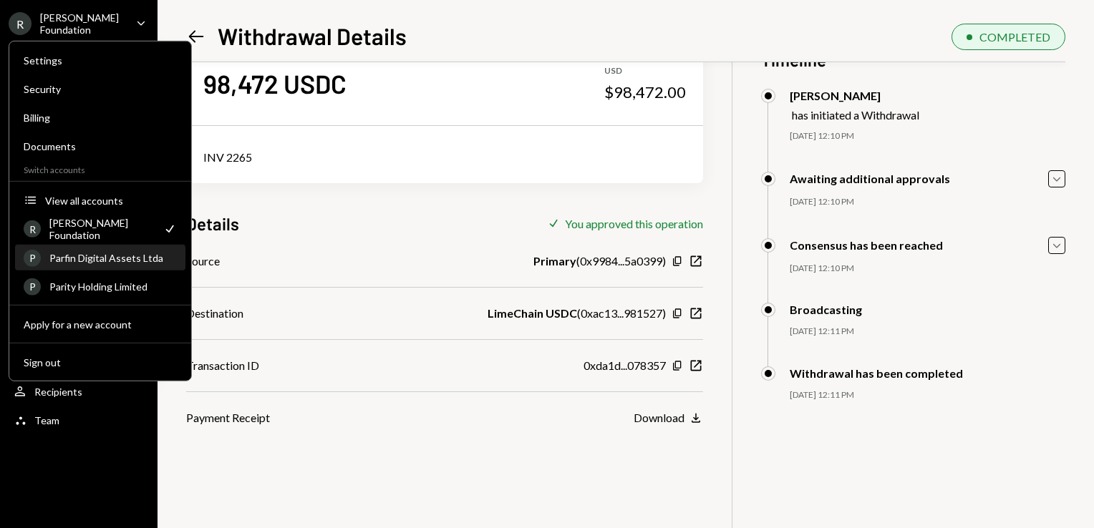
click at [95, 265] on div "P Parfin Digital Assets Ltda" at bounding box center [100, 258] width 153 height 24
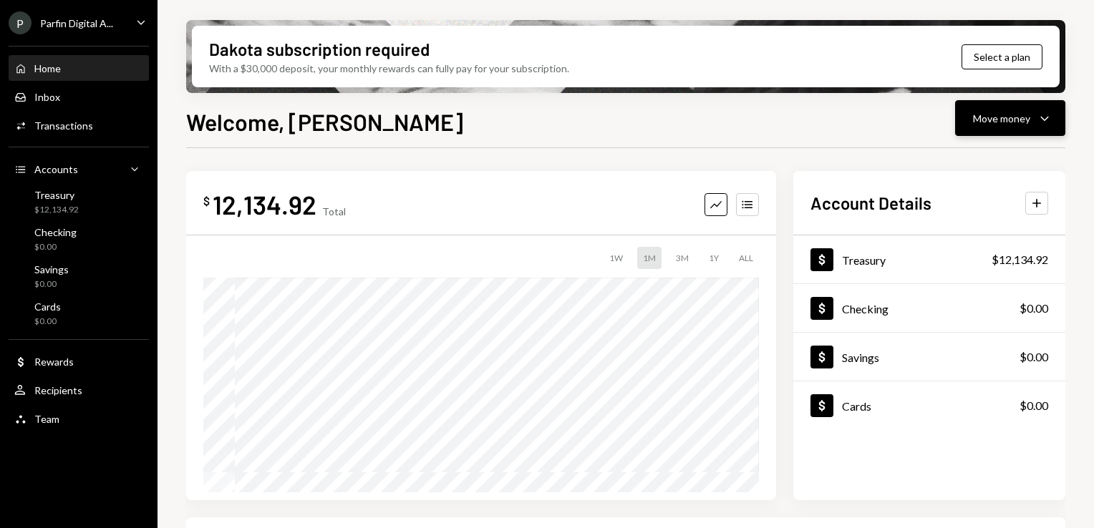
click at [1021, 113] on div "Move money" at bounding box center [1001, 118] width 57 height 15
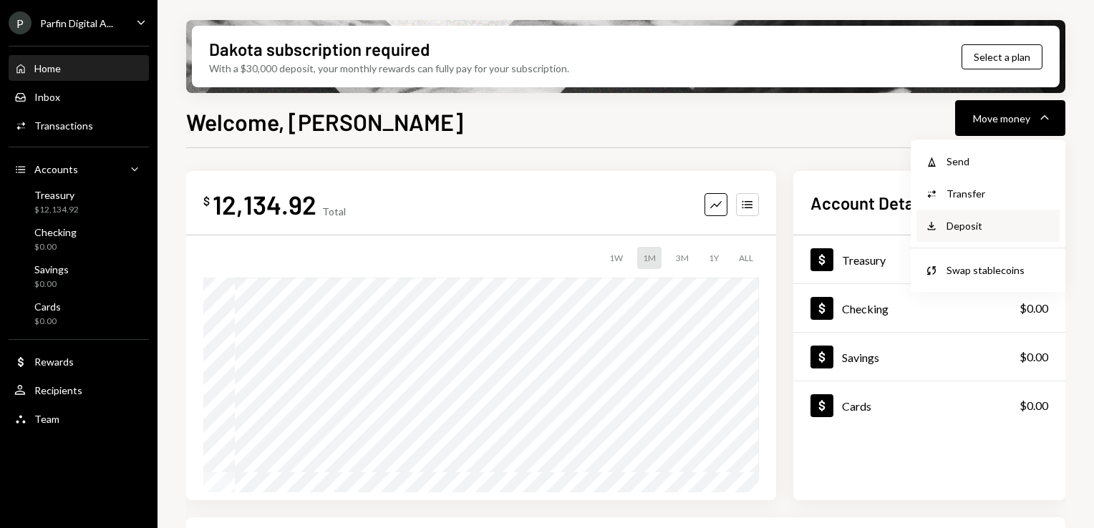
click at [971, 222] on div "Deposit" at bounding box center [998, 225] width 105 height 15
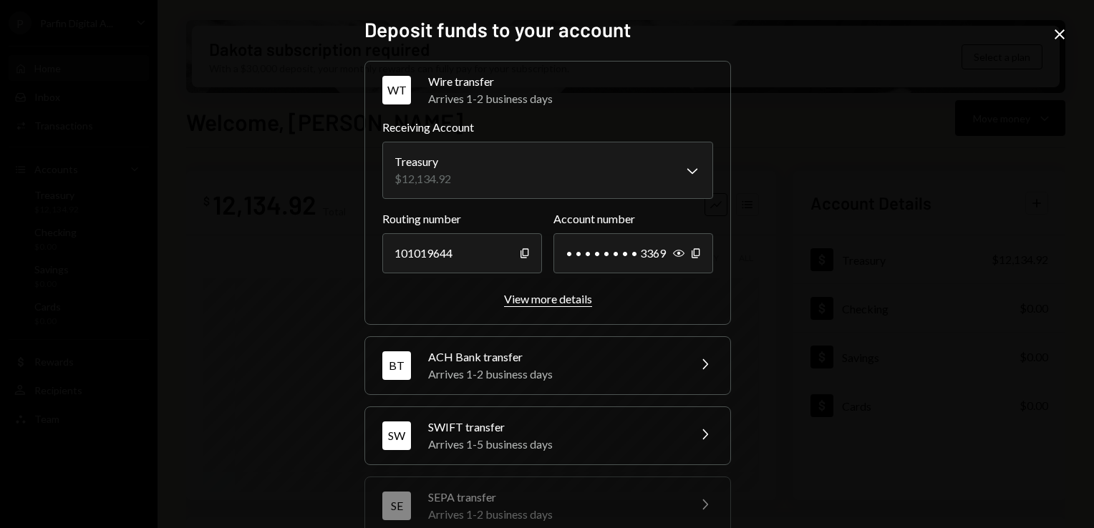
click at [564, 296] on div "View more details" at bounding box center [548, 299] width 88 height 14
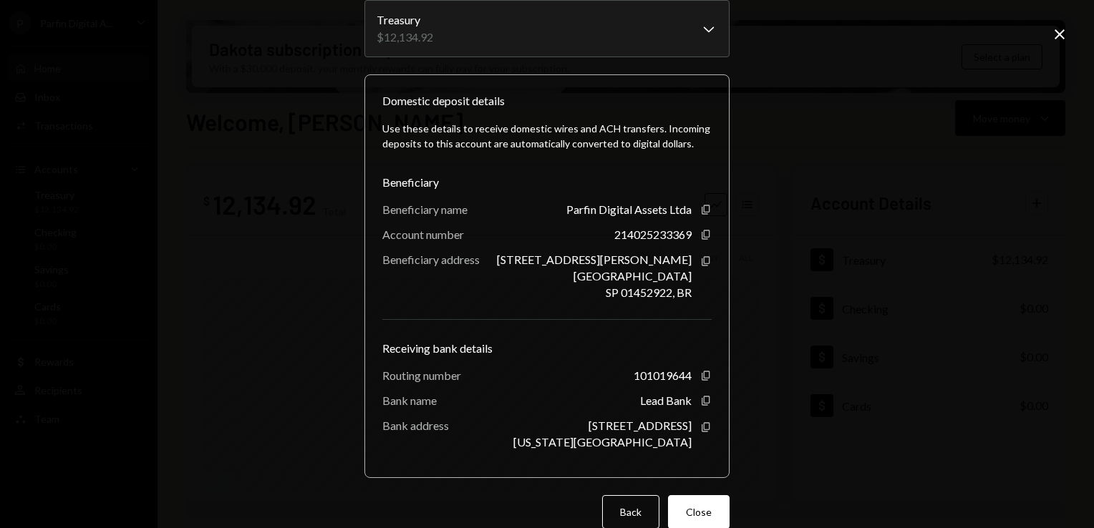
scroll to position [107, 0]
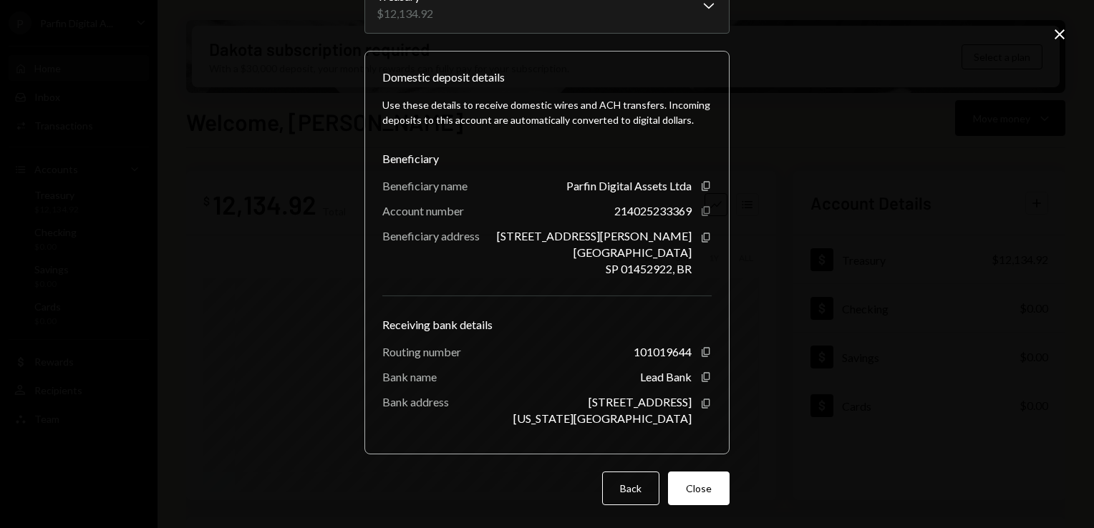
drag, startPoint x: 701, startPoint y: 219, endPoint x: 696, endPoint y: 210, distance: 10.6
click at [701, 219] on div "Use these details to receive domestic wires and ACH transfers. Incoming deposit…" at bounding box center [546, 261] width 329 height 351
click at [700, 208] on icon "Copy" at bounding box center [705, 210] width 11 height 11
click at [701, 353] on icon "button" at bounding box center [705, 351] width 8 height 9
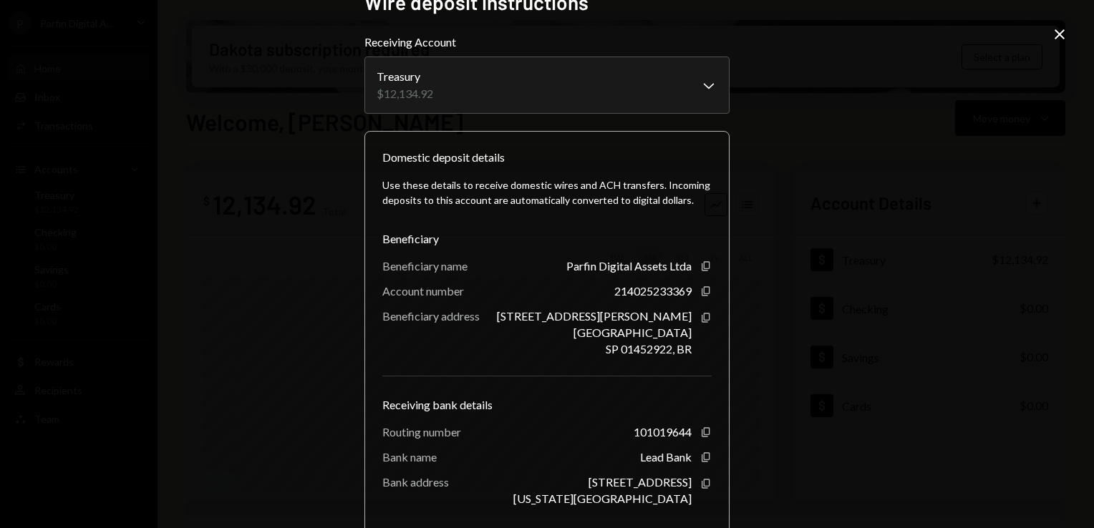
scroll to position [0, 0]
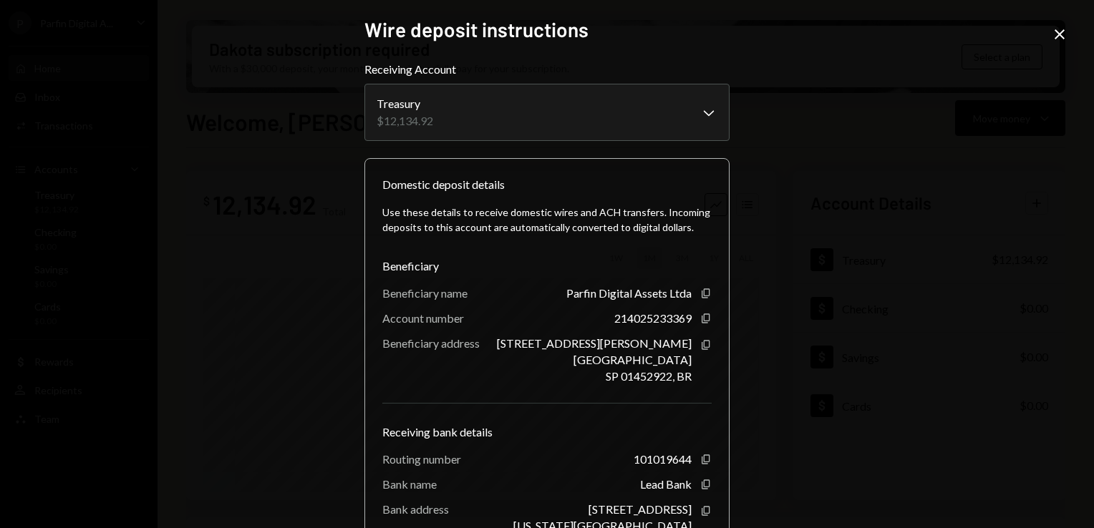
click at [1064, 39] on icon "Close" at bounding box center [1059, 34] width 17 height 17
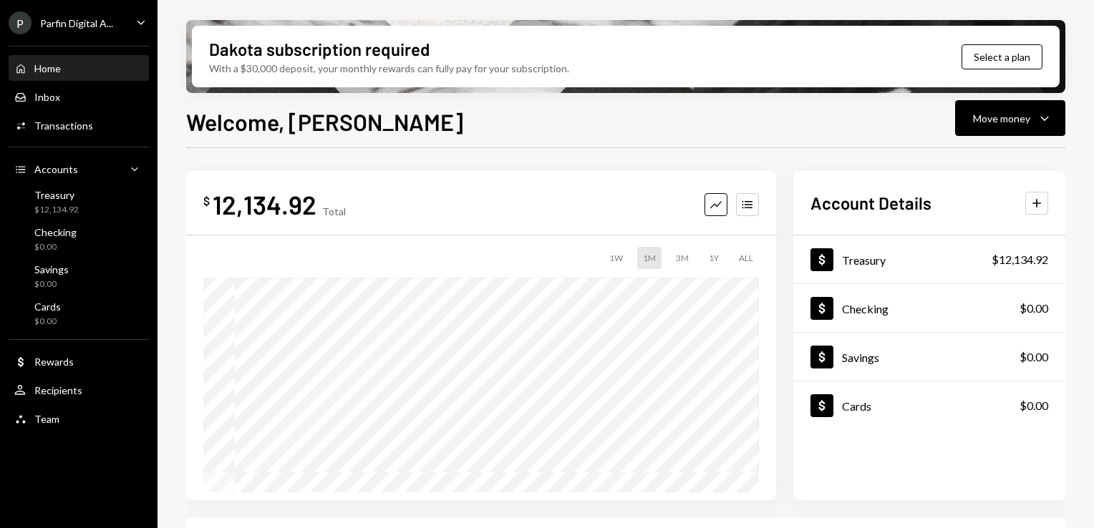
click at [122, 22] on div "P Parfin Digital A... Caret Down" at bounding box center [78, 22] width 157 height 23
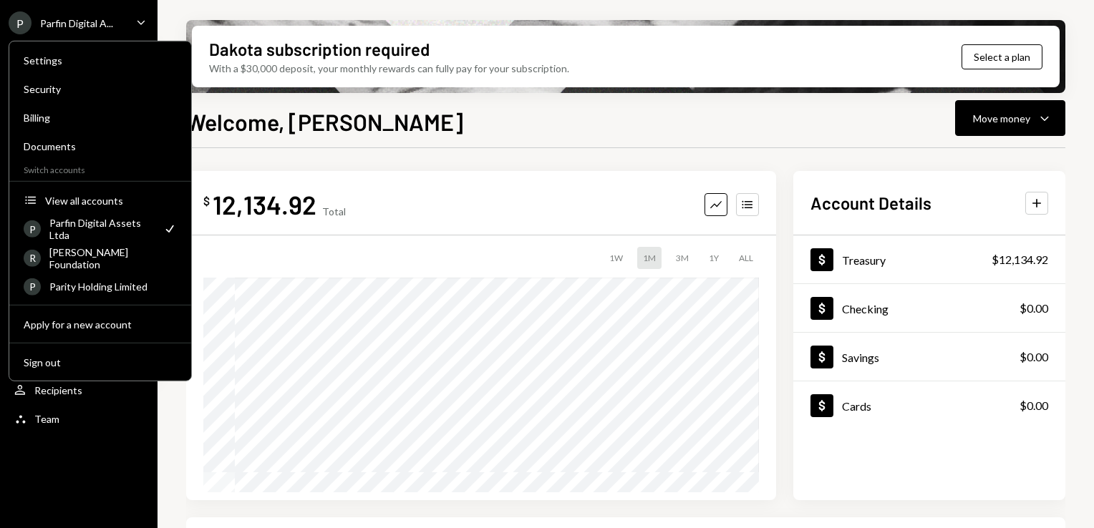
click at [577, 139] on div "Welcome, Bernardo Move money Caret Down $ 12,134.92 Total Graph Accounts 1W 1M …" at bounding box center [625, 359] width 879 height 508
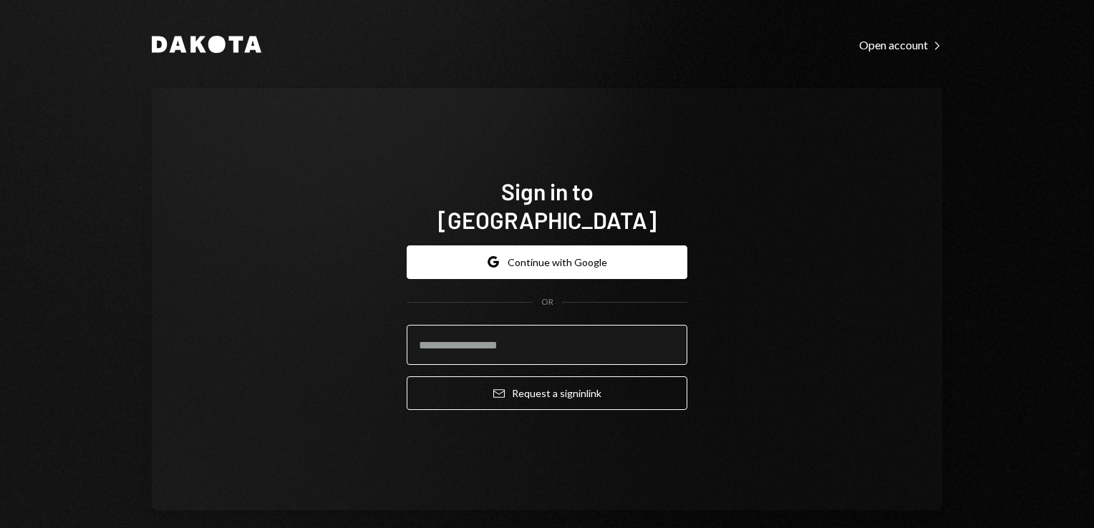
click at [541, 336] on input "email" at bounding box center [547, 345] width 281 height 40
type input "**********"
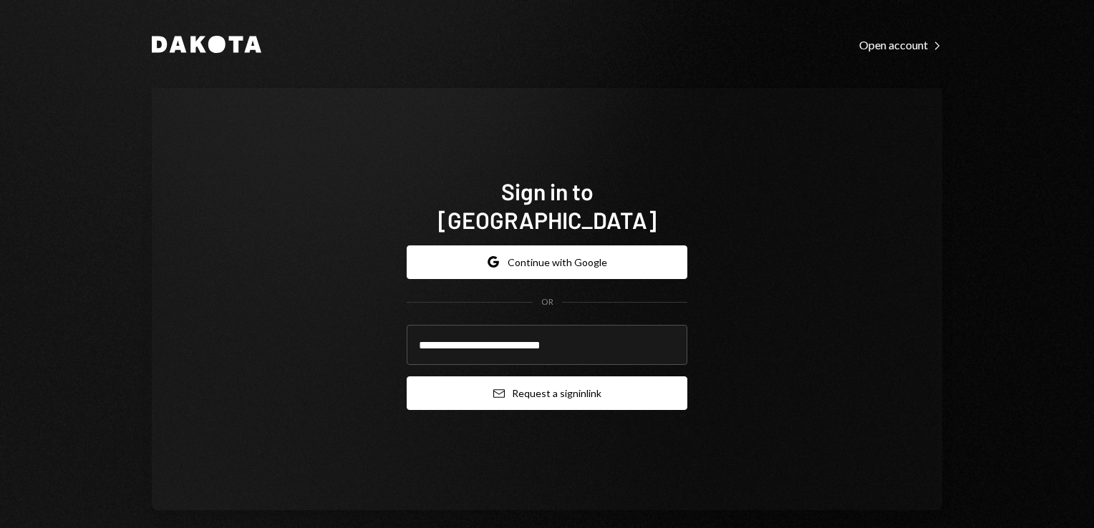
click at [568, 376] on button "Email Request a sign in link" at bounding box center [547, 393] width 281 height 34
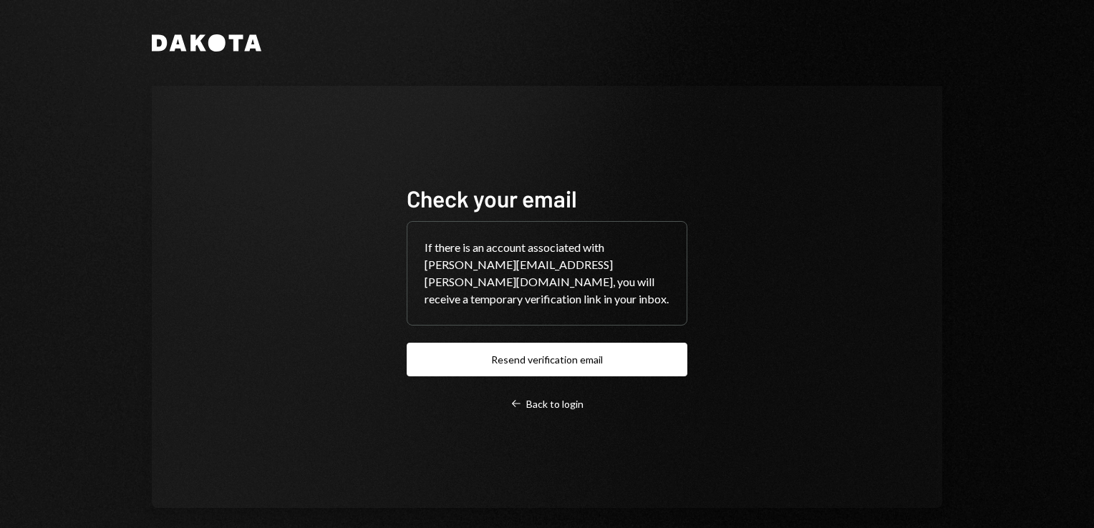
click at [536, 4] on div "Dakota Check your email If there is an account associated with bernardo.fleichm…" at bounding box center [546, 271] width 859 height 543
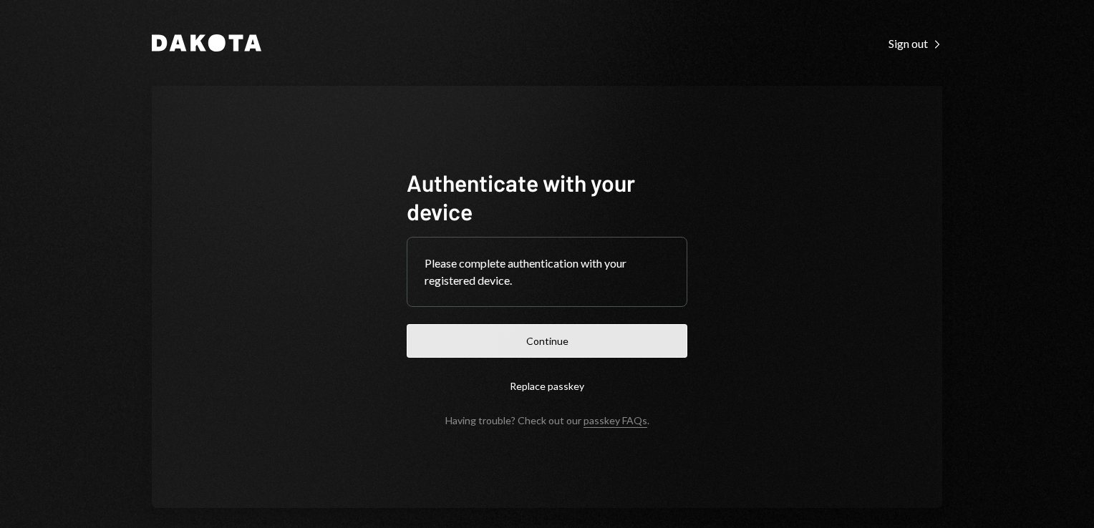
click at [578, 346] on button "Continue" at bounding box center [547, 341] width 281 height 34
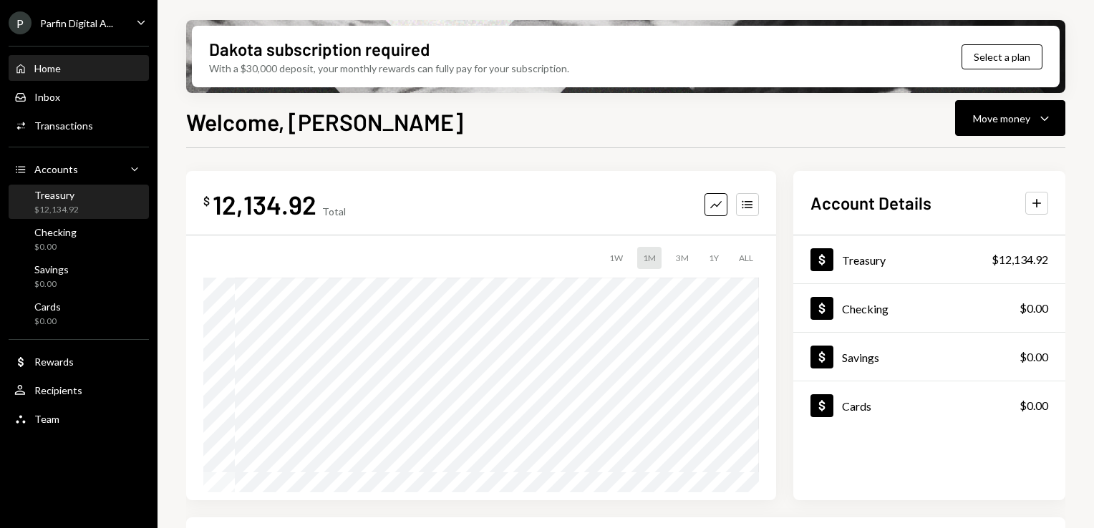
click at [66, 200] on div "Treasury" at bounding box center [56, 195] width 44 height 12
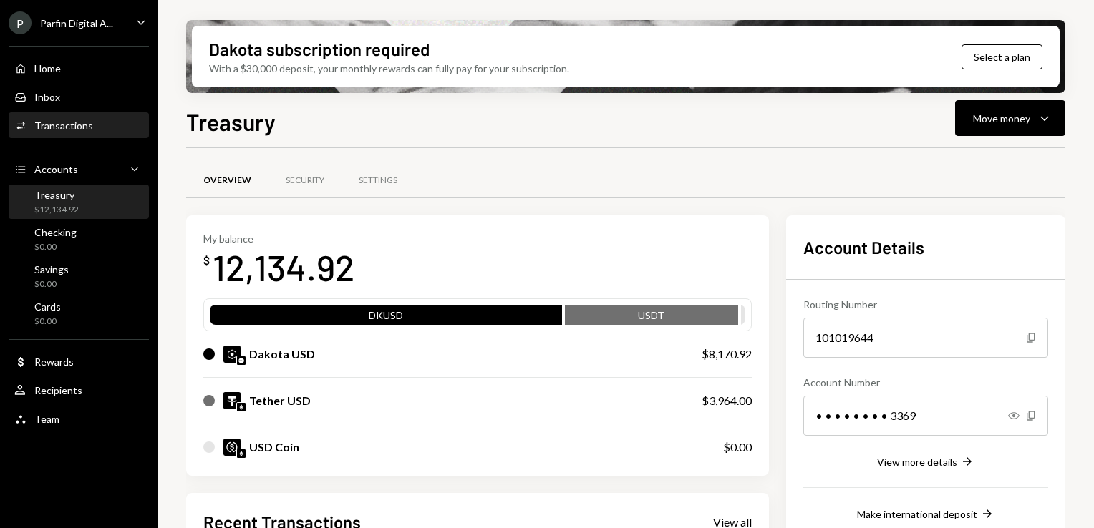
click at [85, 126] on div "Transactions" at bounding box center [63, 126] width 59 height 12
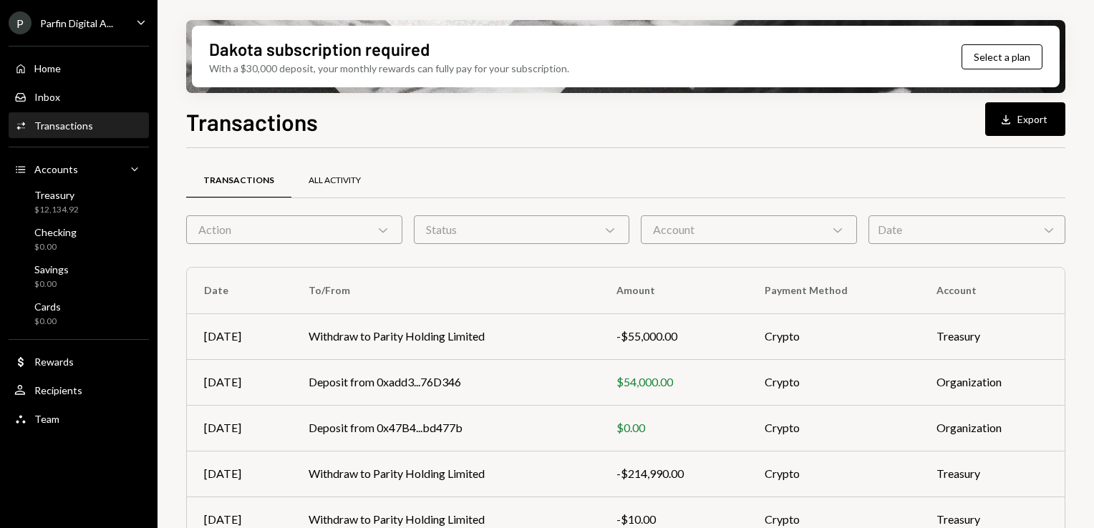
click at [343, 176] on div "All Activity" at bounding box center [334, 181] width 52 height 12
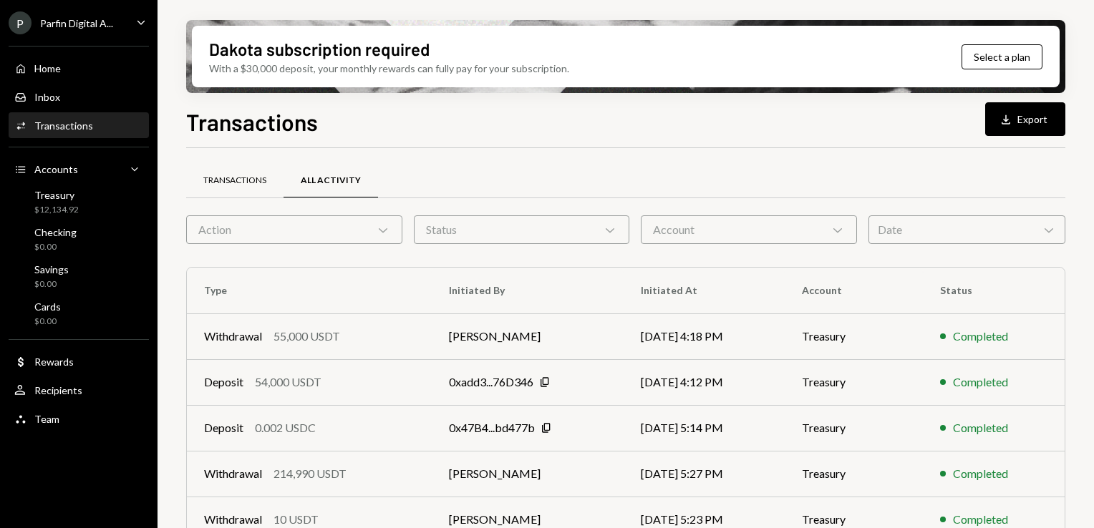
click at [244, 177] on div "Transactions" at bounding box center [234, 181] width 63 height 12
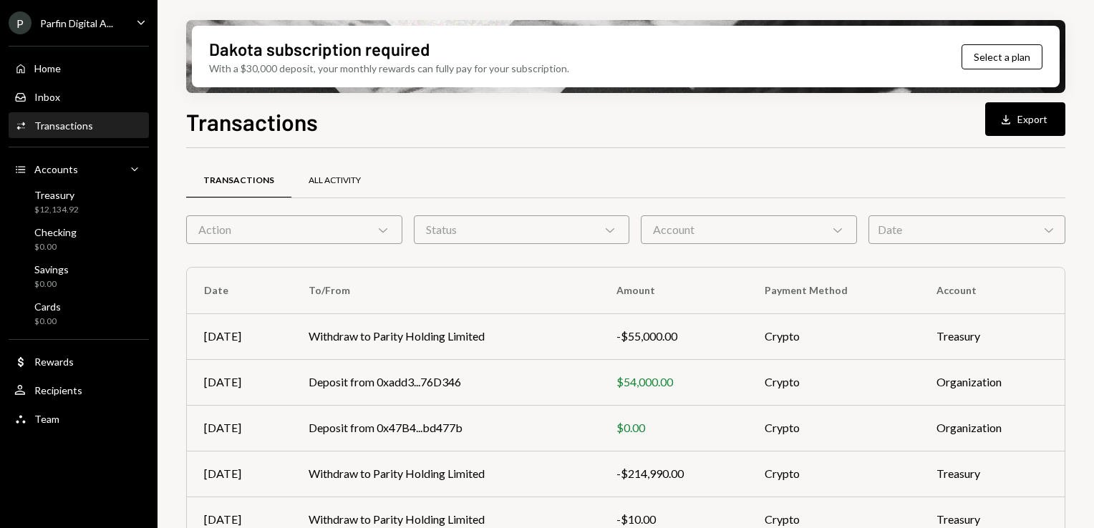
click at [291, 180] on div "All Activity" at bounding box center [334, 181] width 87 height 34
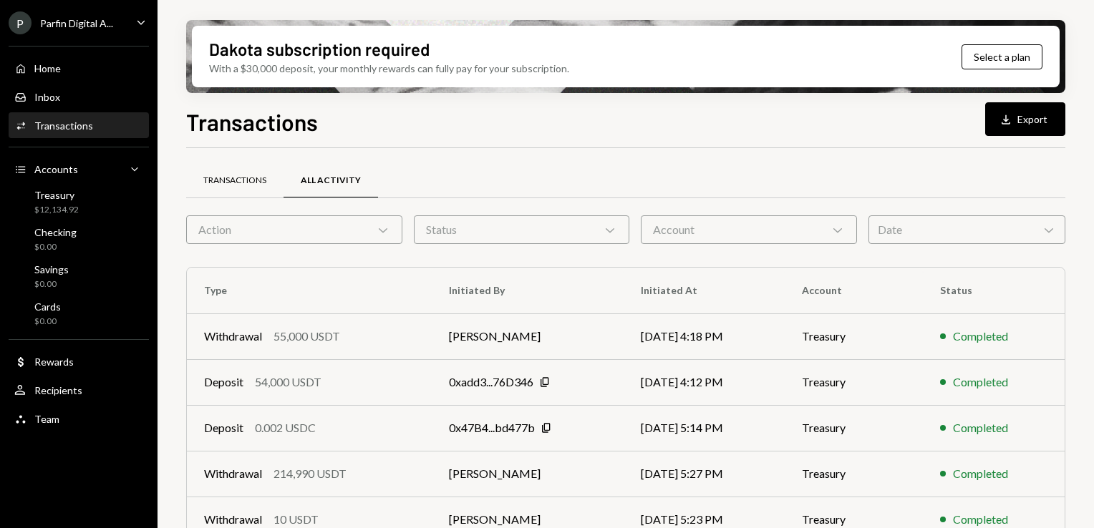
click at [255, 180] on div "Transactions" at bounding box center [234, 181] width 63 height 12
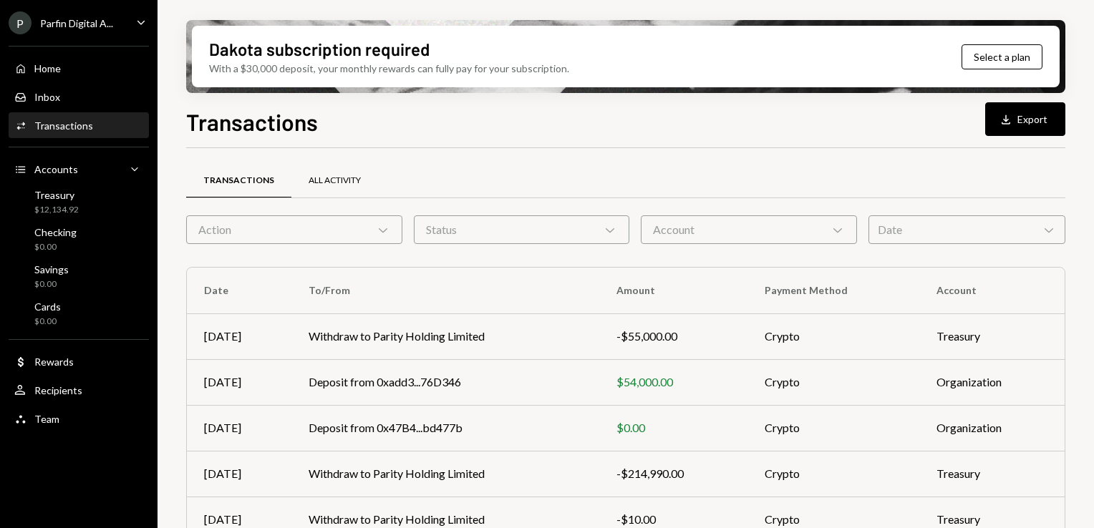
click at [322, 172] on div "All Activity" at bounding box center [334, 181] width 87 height 34
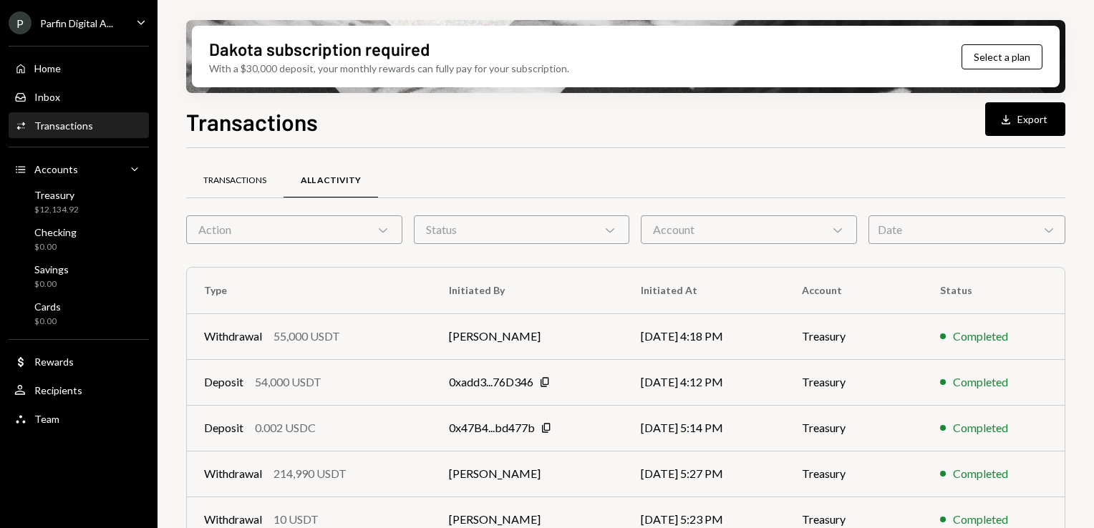
click at [270, 178] on div "Transactions" at bounding box center [234, 181] width 97 height 34
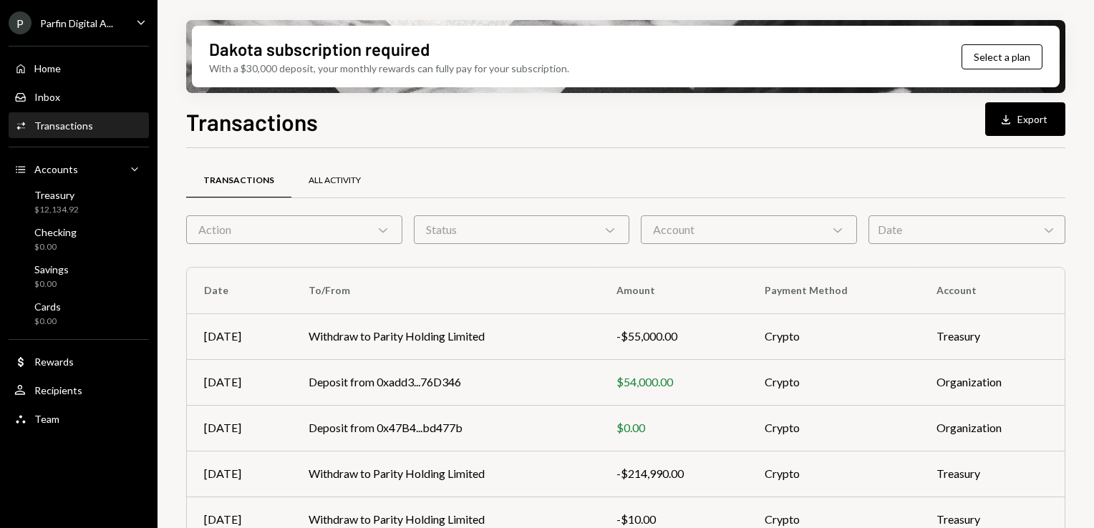
click at [340, 186] on div "All Activity" at bounding box center [334, 181] width 52 height 12
click at [358, 172] on div "All Activity" at bounding box center [334, 181] width 87 height 34
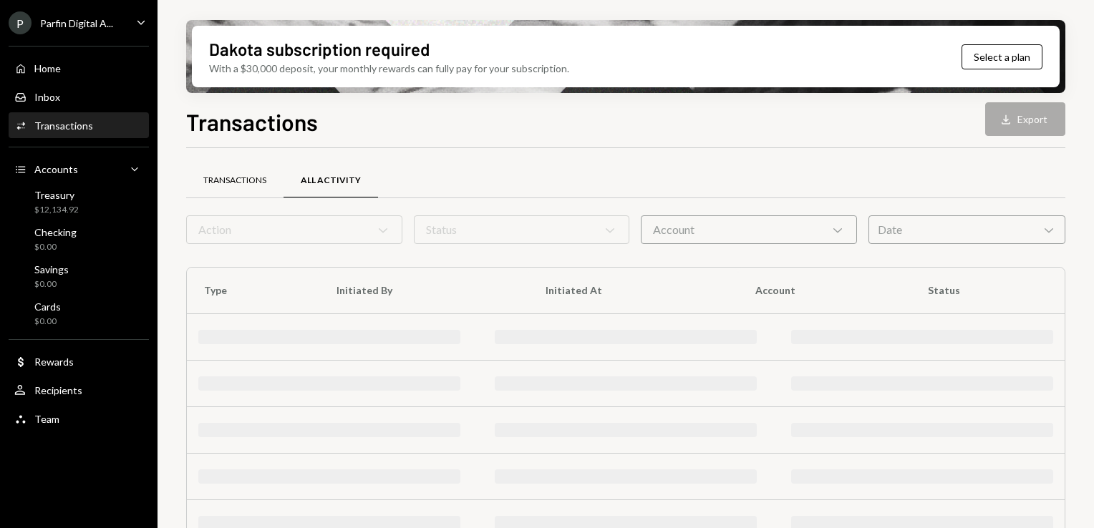
click at [258, 179] on div "Transactions" at bounding box center [234, 181] width 63 height 12
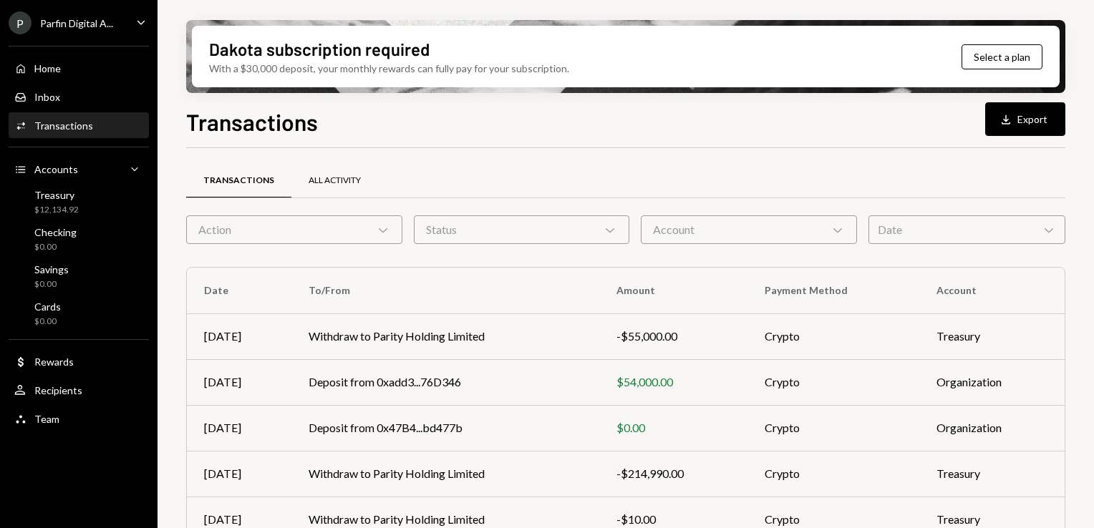
click at [321, 188] on div "All Activity" at bounding box center [334, 181] width 87 height 34
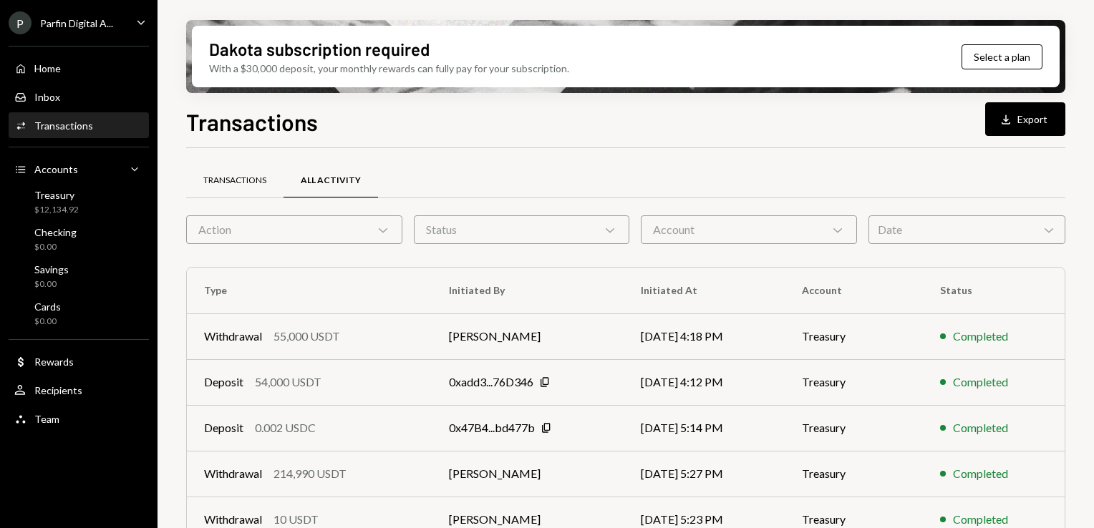
click at [210, 183] on div "Transactions" at bounding box center [234, 181] width 63 height 12
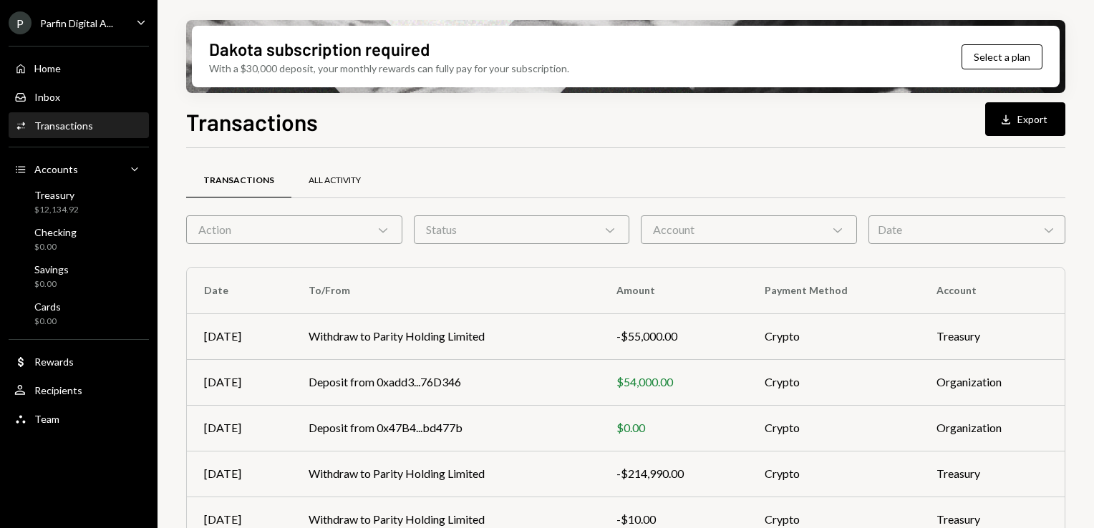
click at [344, 182] on div "All Activity" at bounding box center [334, 181] width 52 height 12
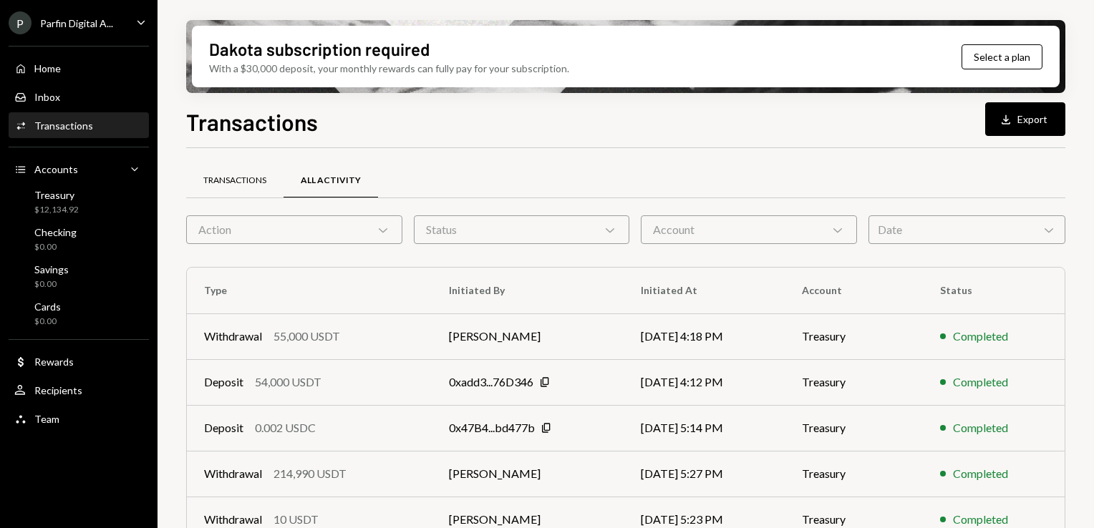
click at [240, 181] on div "Transactions" at bounding box center [234, 181] width 63 height 12
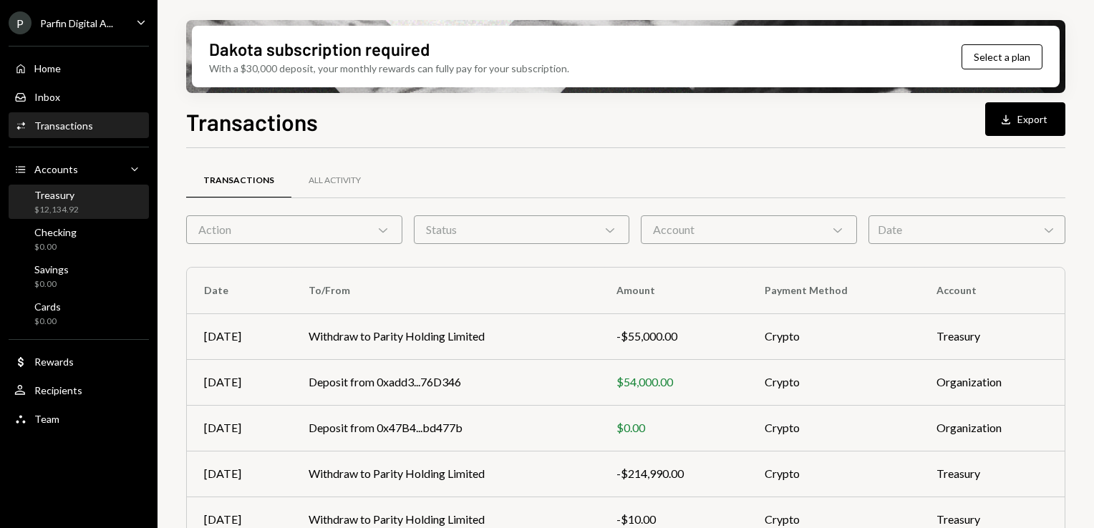
click at [67, 194] on div "Treasury" at bounding box center [56, 195] width 44 height 12
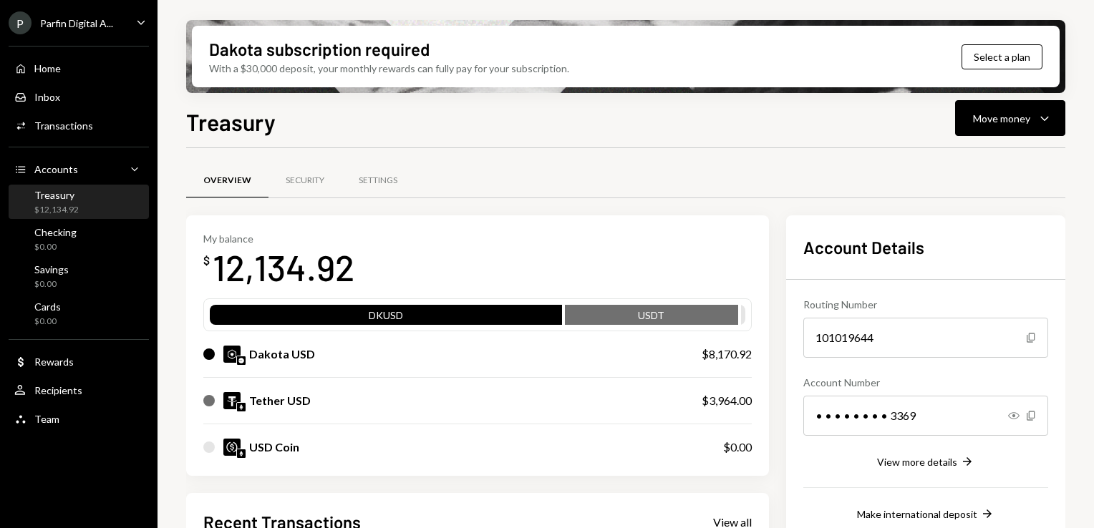
click at [1039, 140] on div "Treasury Move money Caret Down Overview Security Settings My balance $ 12,134.9…" at bounding box center [625, 359] width 879 height 508
click at [1039, 135] on div "Treasury Move money Caret Down Overview Security Settings My balance $ 12,134.9…" at bounding box center [625, 359] width 879 height 508
click at [1036, 125] on icon "Caret Down" at bounding box center [1044, 118] width 17 height 17
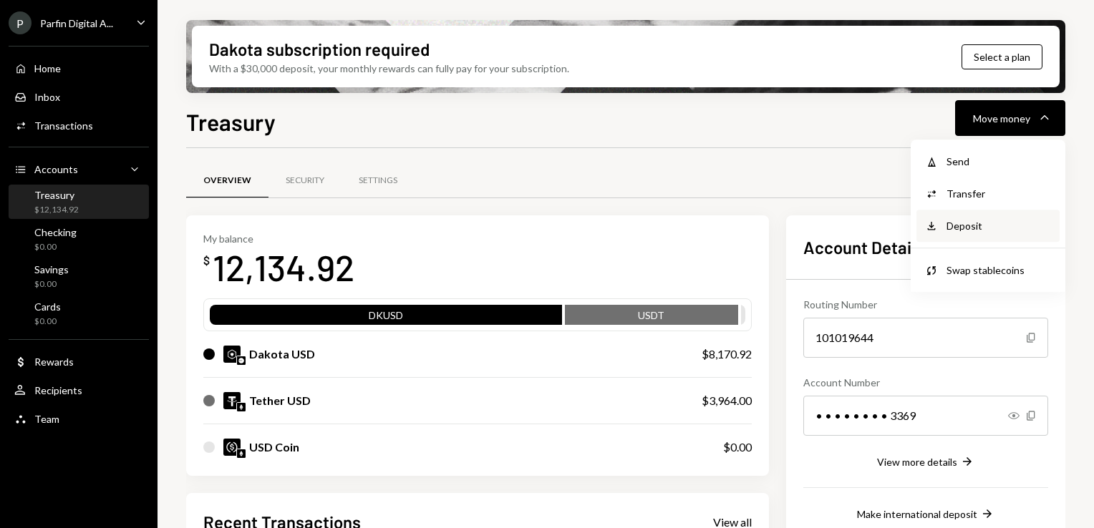
click at [981, 225] on div "Deposit" at bounding box center [998, 225] width 105 height 15
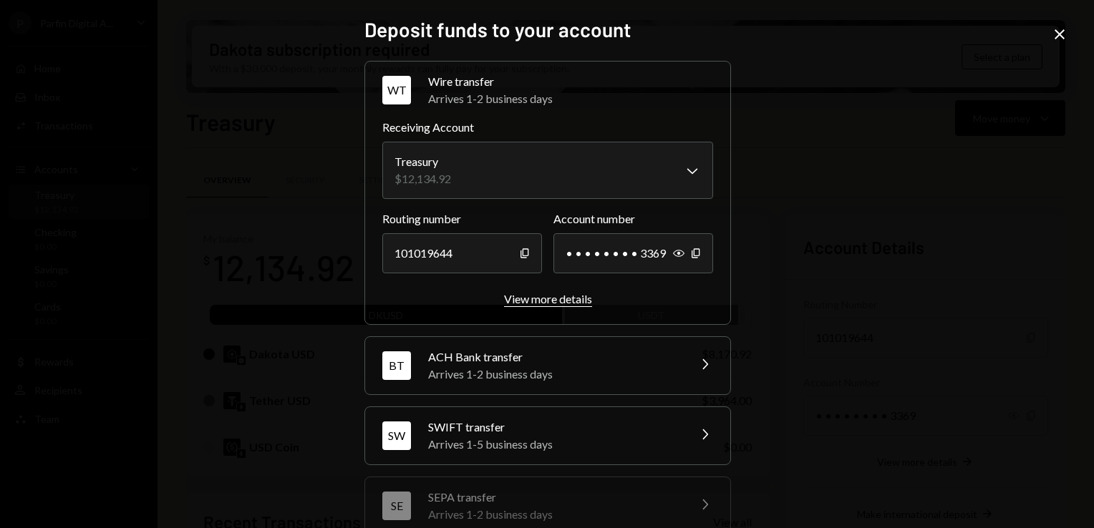
scroll to position [143, 0]
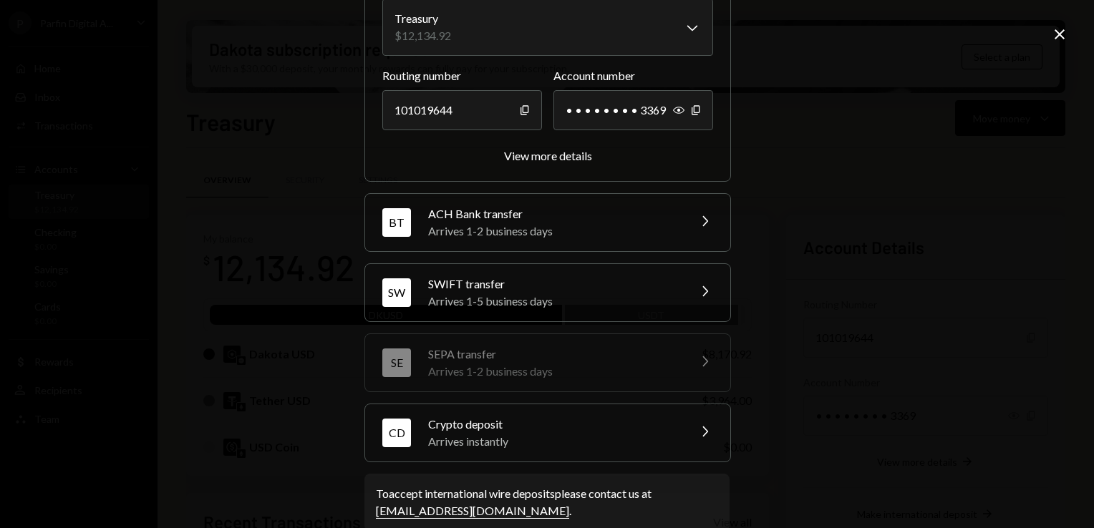
click at [526, 296] on div "Arrives 1-5 business days" at bounding box center [553, 301] width 251 height 17
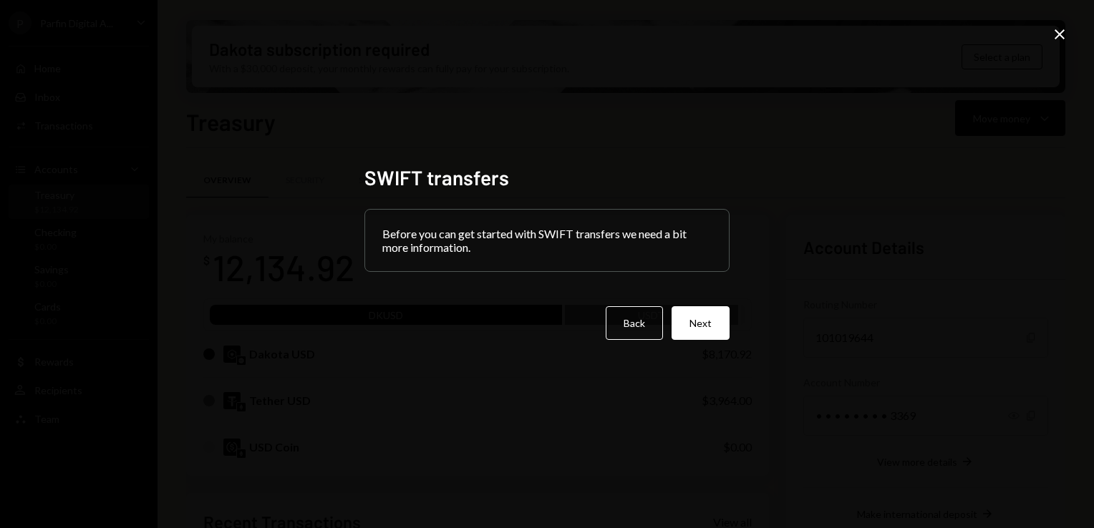
scroll to position [0, 0]
click at [627, 324] on button "Back" at bounding box center [634, 323] width 57 height 34
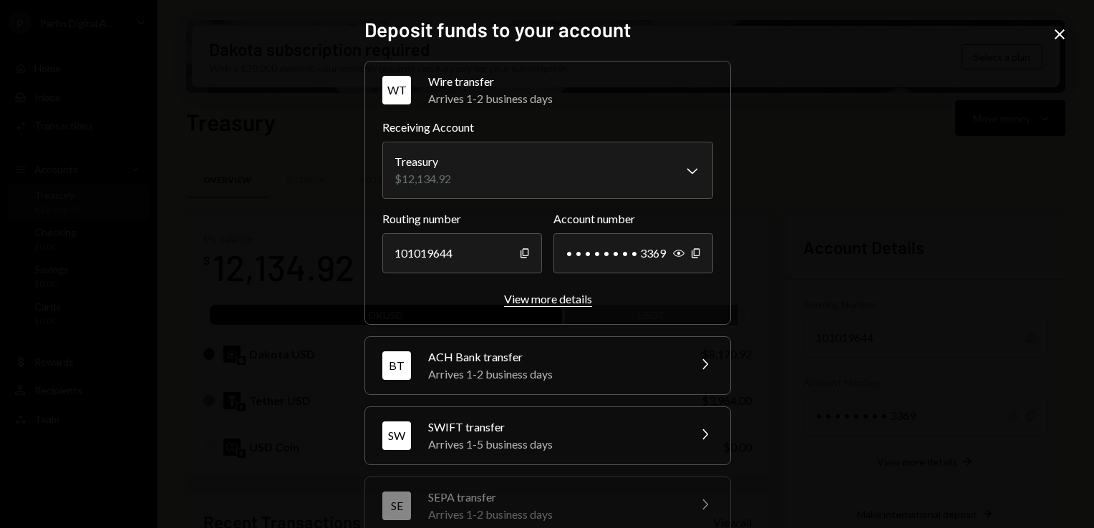
click at [544, 303] on div "View more details" at bounding box center [548, 299] width 88 height 14
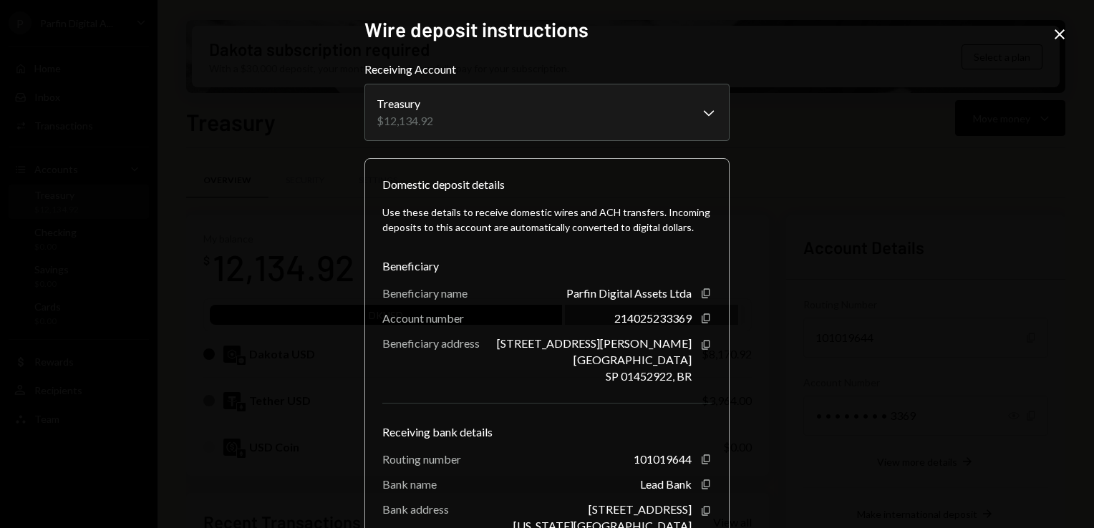
scroll to position [107, 0]
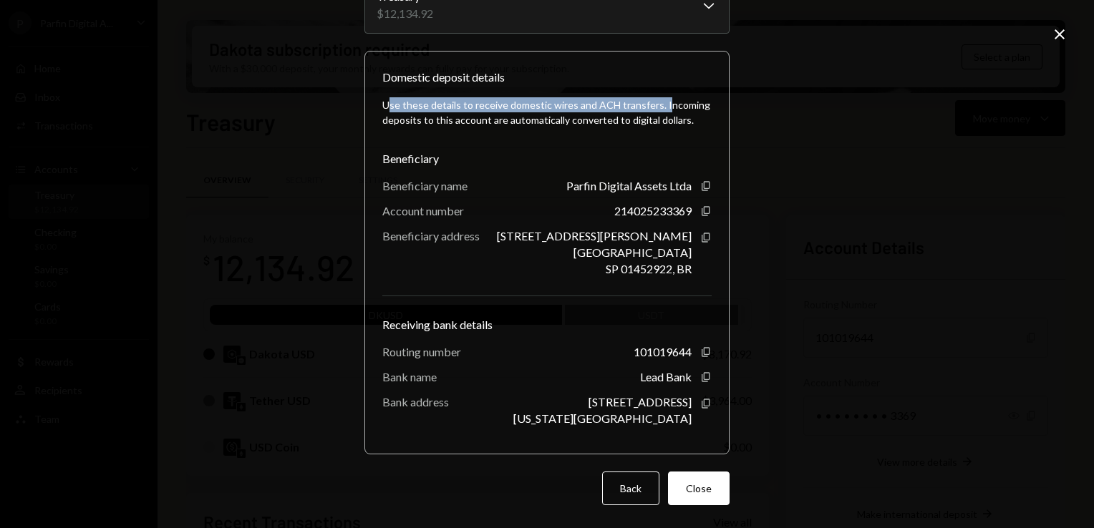
drag, startPoint x: 384, startPoint y: 102, endPoint x: 656, endPoint y: 109, distance: 272.8
click at [656, 109] on div "Use these details to receive domestic wires and ACH transfers. Incoming deposit…" at bounding box center [546, 112] width 329 height 30
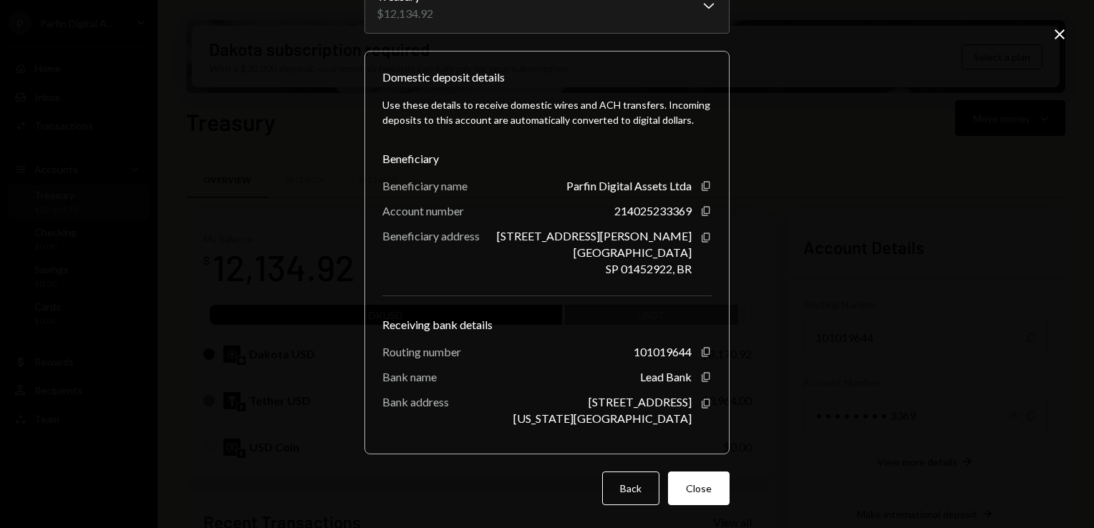
click at [424, 113] on div "Use these details to receive domestic wires and ACH transfers. Incoming deposit…" at bounding box center [546, 112] width 329 height 30
drag, startPoint x: 419, startPoint y: 122, endPoint x: 618, endPoint y: 125, distance: 199.0
click at [618, 125] on div "Use these details to receive domestic wires and ACH transfers. Incoming deposit…" at bounding box center [546, 112] width 329 height 30
drag, startPoint x: 618, startPoint y: 125, endPoint x: 627, endPoint y: 122, distance: 8.9
click at [627, 122] on div "Use these details to receive domestic wires and ACH transfers. Incoming deposit…" at bounding box center [546, 112] width 329 height 30
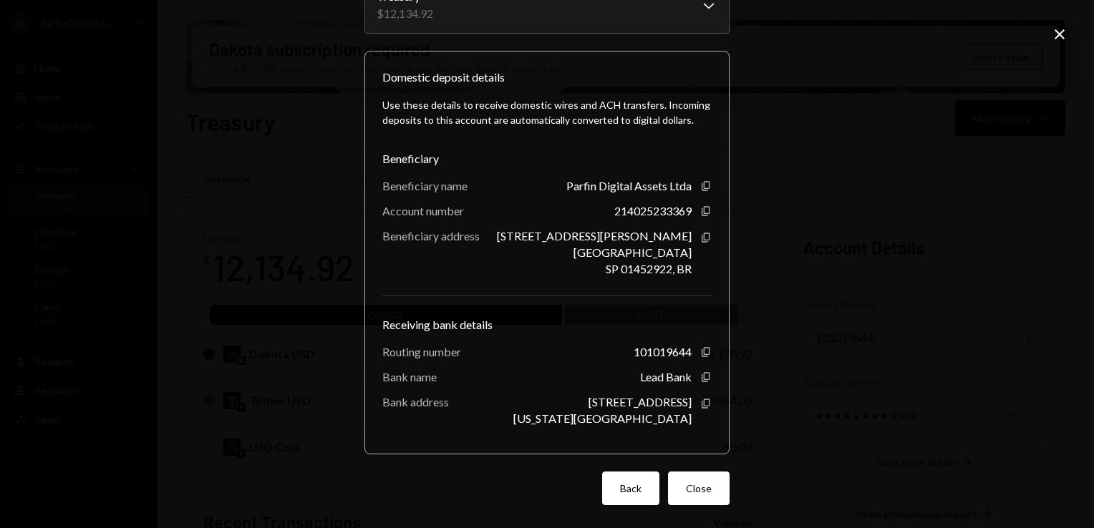
click at [625, 492] on button "Back" at bounding box center [630, 489] width 57 height 34
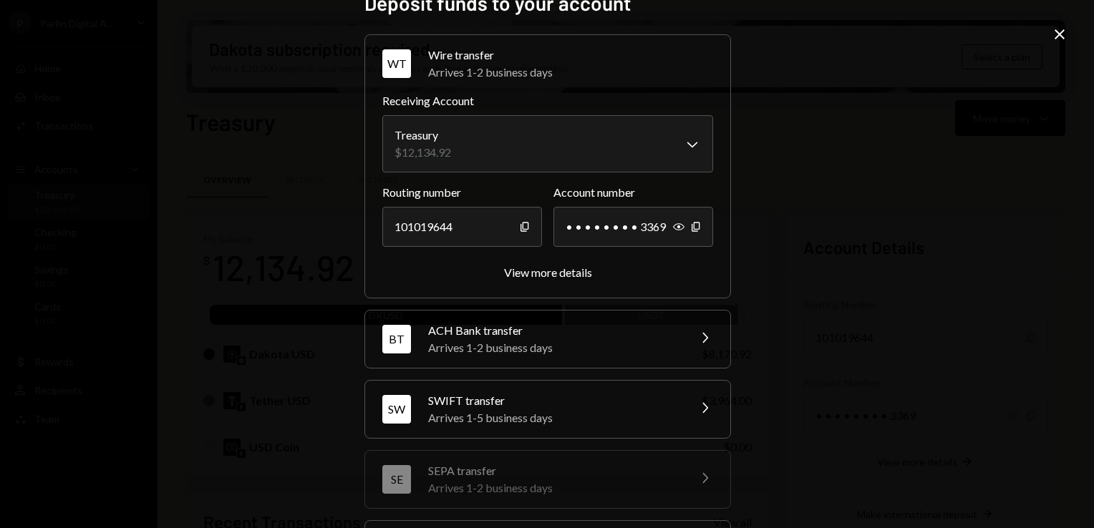
scroll to position [0, 0]
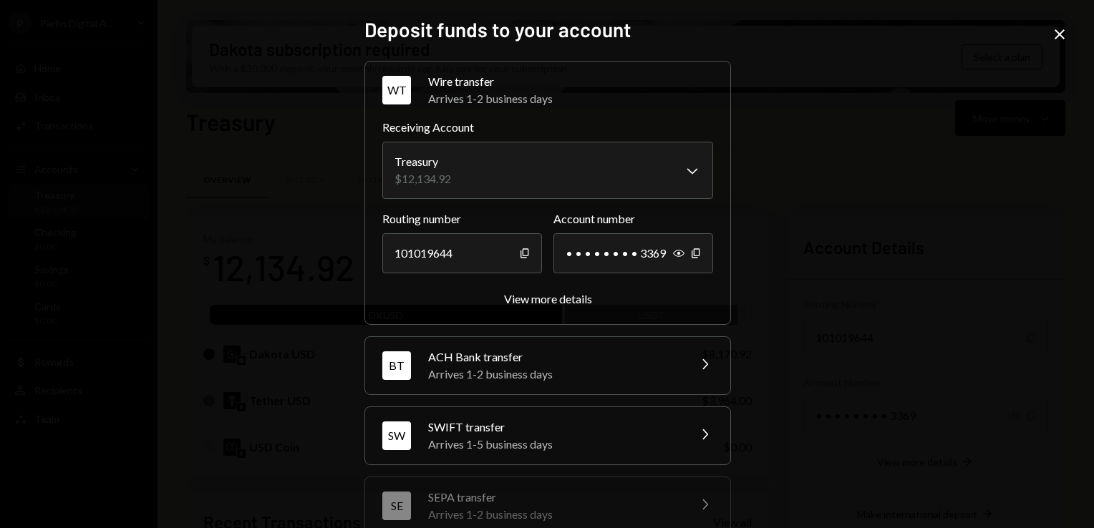
click at [1064, 30] on icon at bounding box center [1059, 34] width 10 height 10
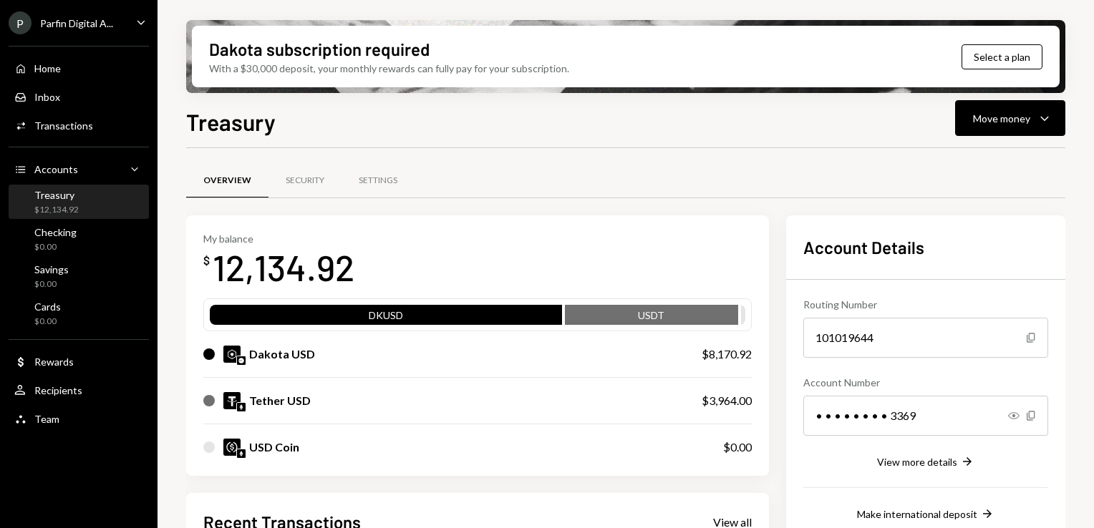
click at [70, 197] on div "Treasury" at bounding box center [56, 195] width 44 height 12
click at [92, 132] on div "Activities Transactions" at bounding box center [78, 126] width 129 height 24
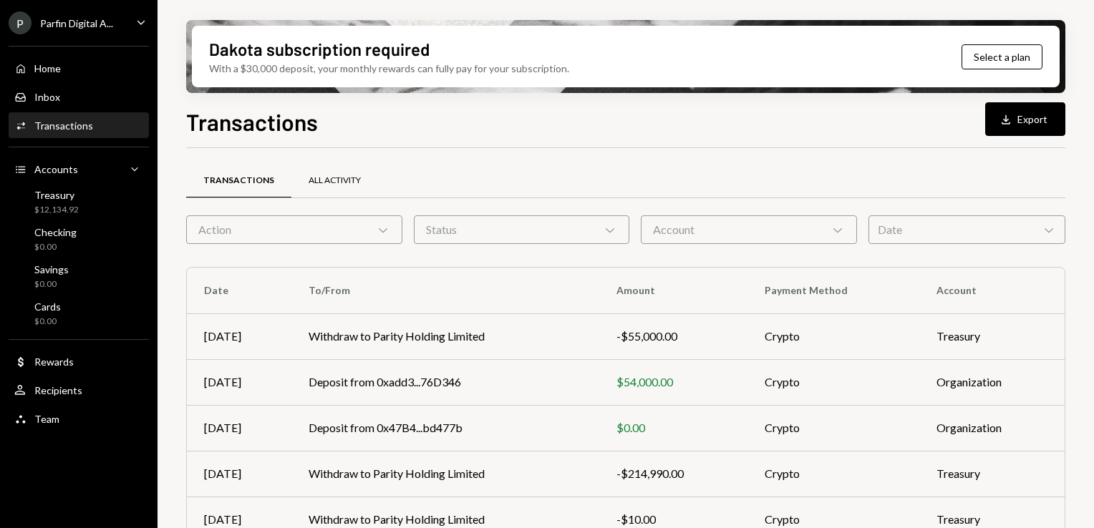
click at [318, 172] on div "All Activity" at bounding box center [334, 181] width 87 height 34
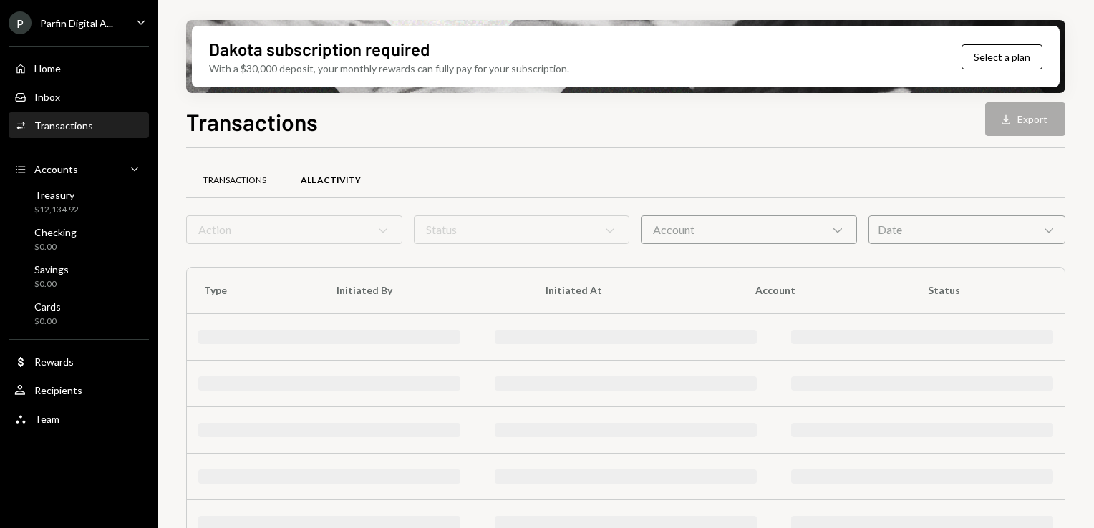
click at [263, 179] on div "Transactions" at bounding box center [234, 181] width 63 height 12
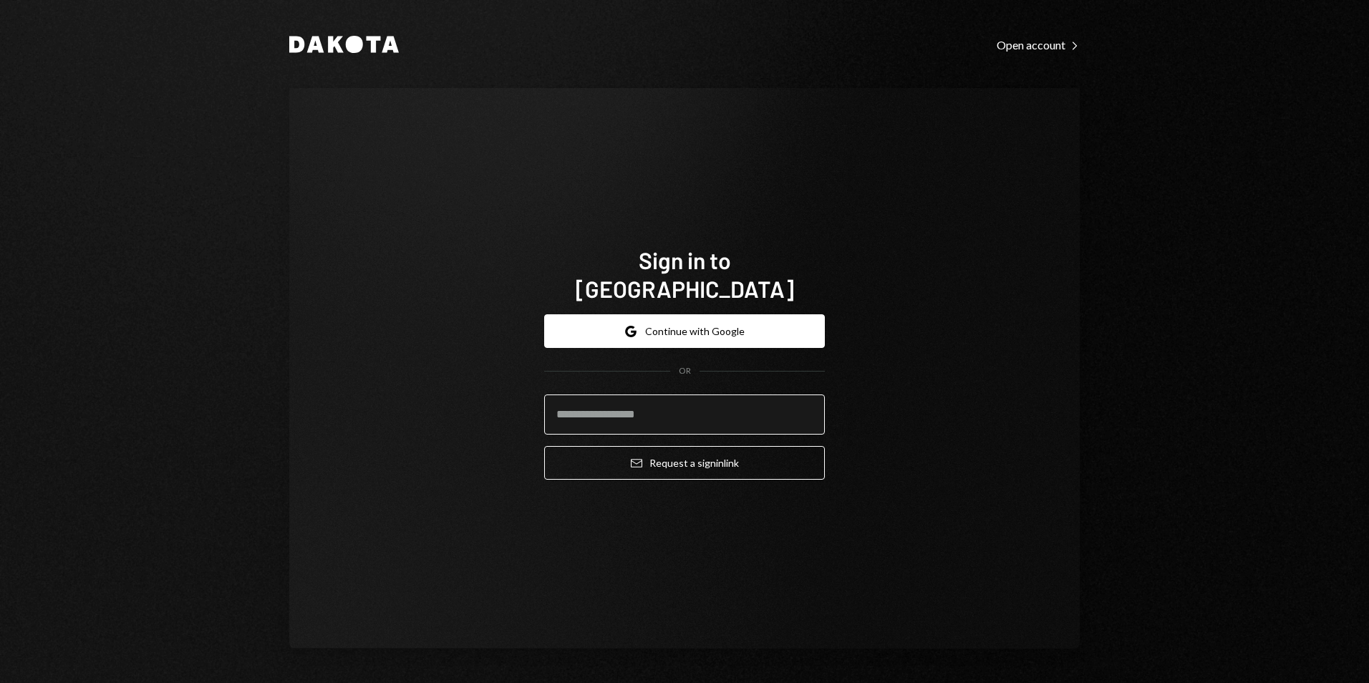
click at [643, 403] on input "email" at bounding box center [684, 414] width 281 height 40
type input "**********"
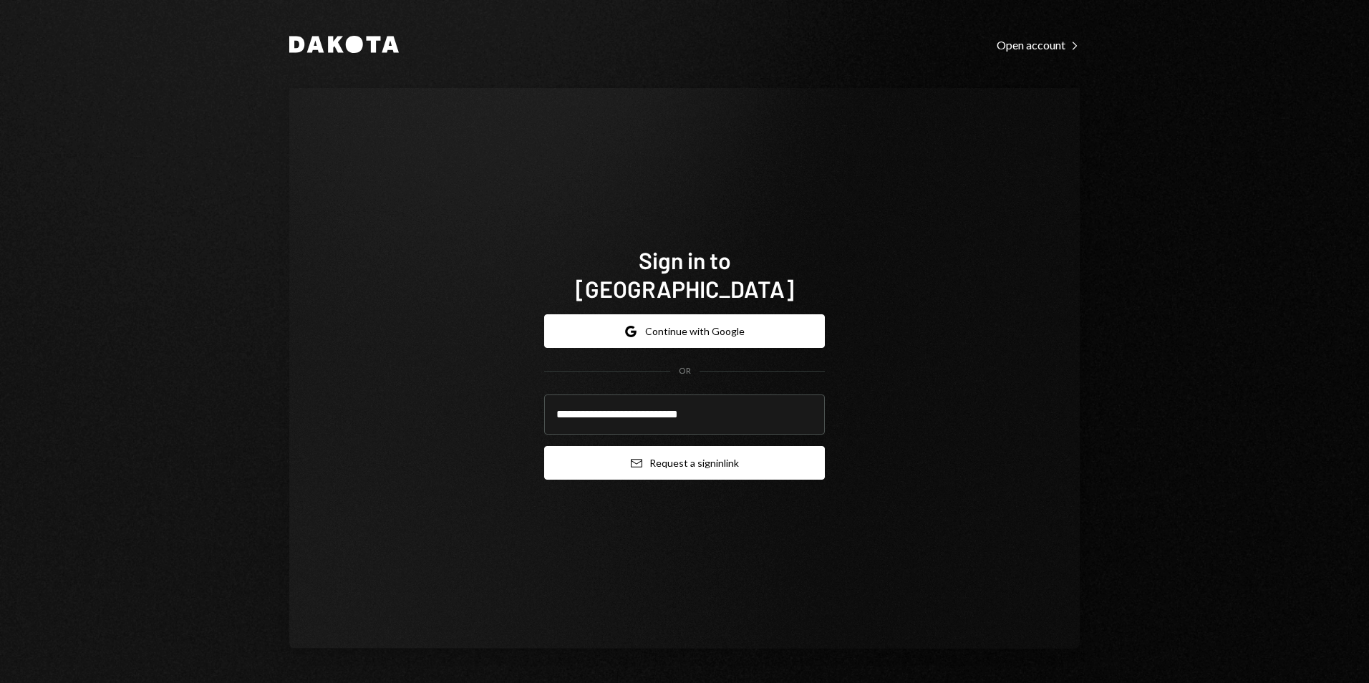
click at [663, 454] on button "Email Request a sign in link" at bounding box center [684, 463] width 281 height 34
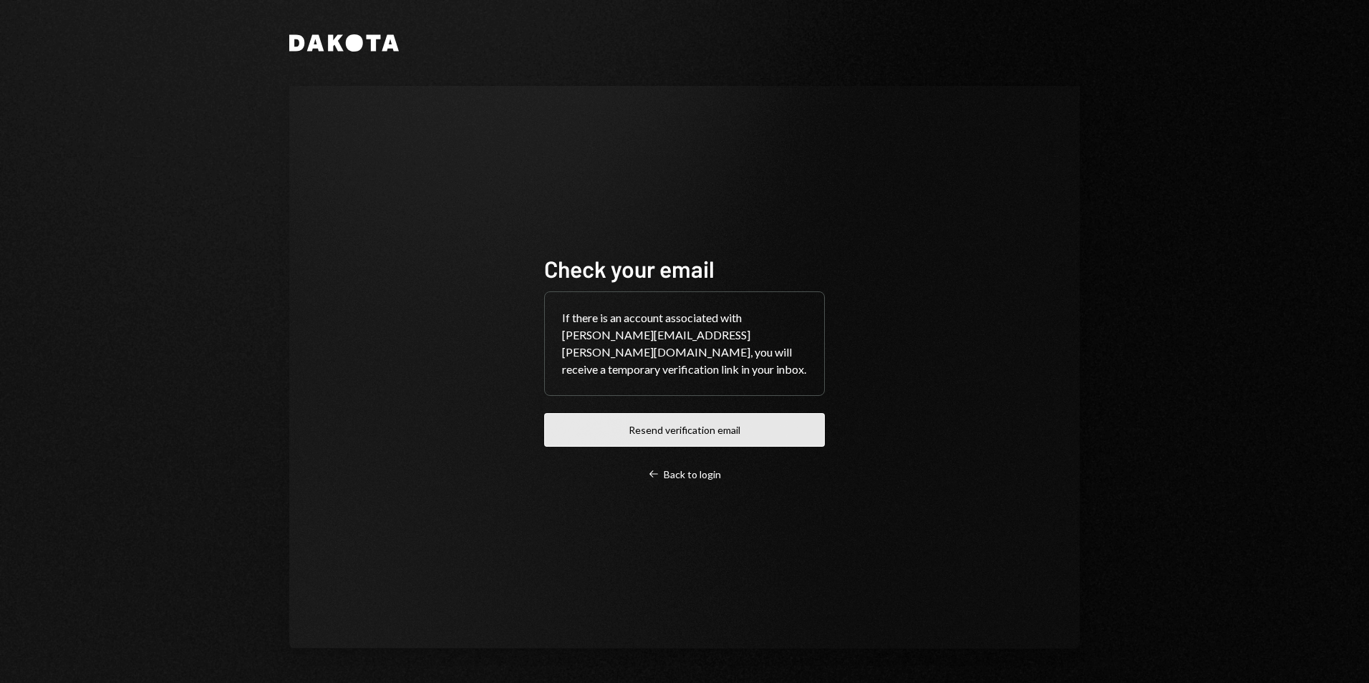
click at [716, 429] on button "Resend verification email" at bounding box center [684, 430] width 281 height 34
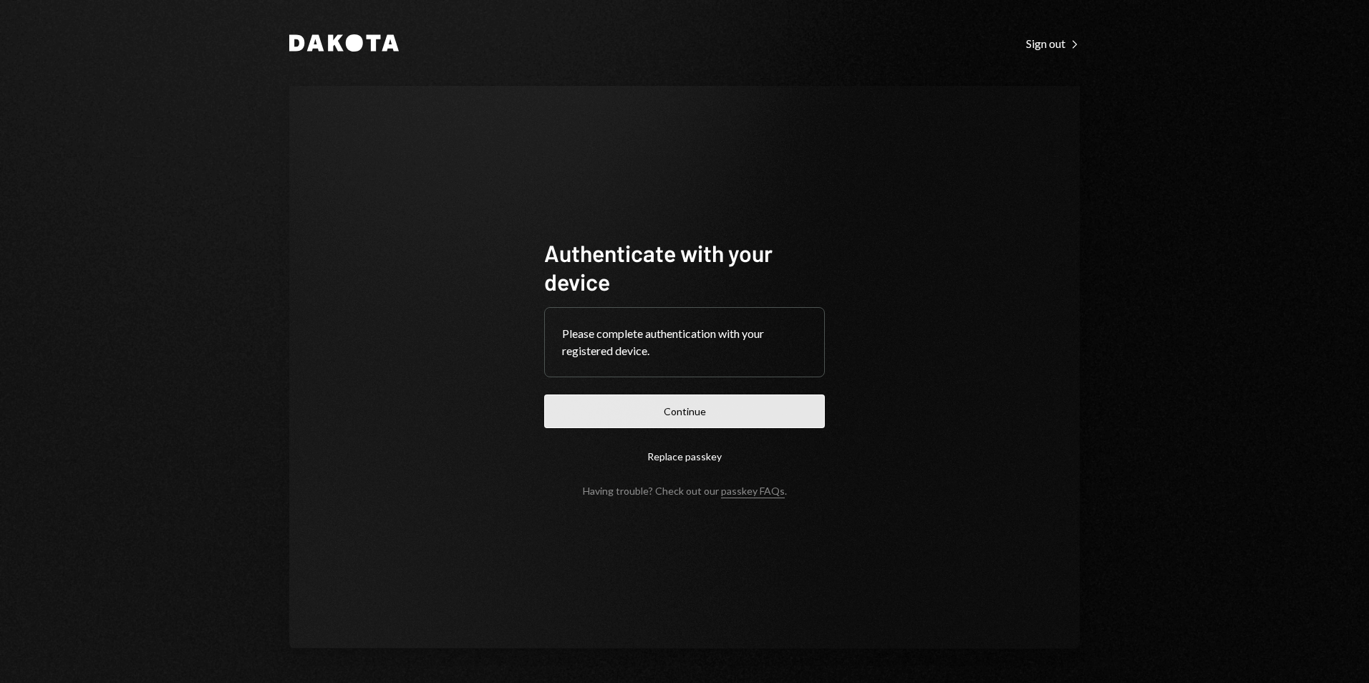
click at [701, 400] on button "Continue" at bounding box center [684, 411] width 281 height 34
